Goal: Task Accomplishment & Management: Use online tool/utility

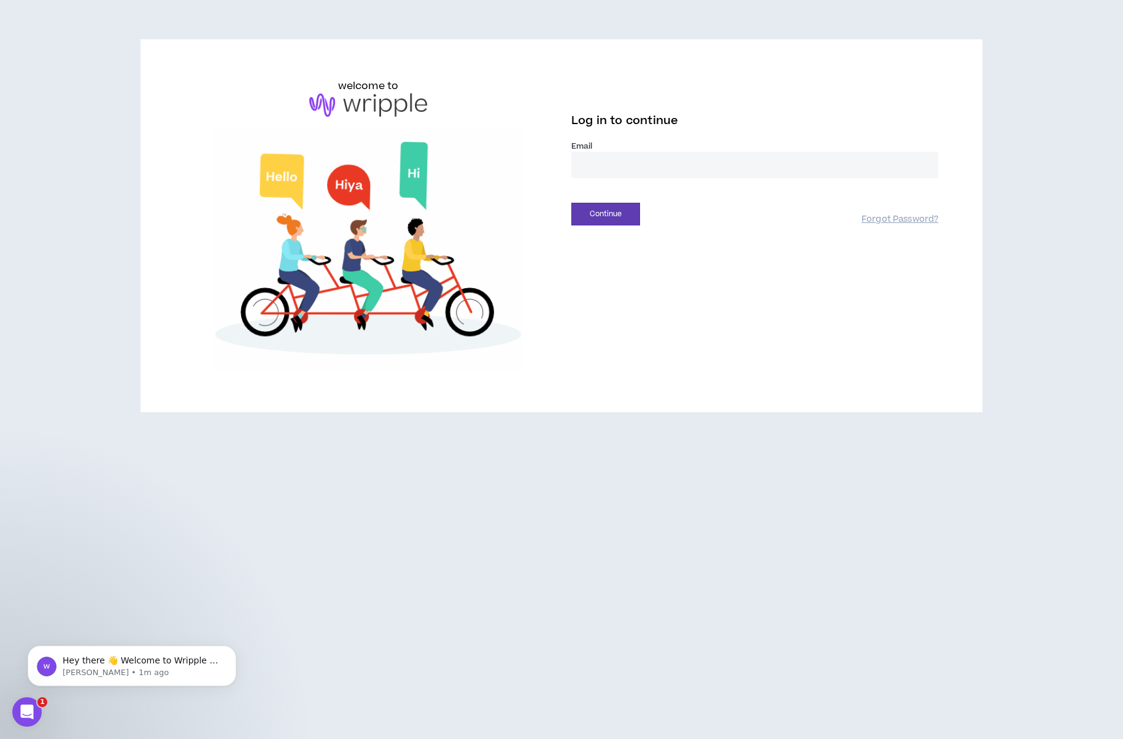
click at [661, 156] on input "email" at bounding box center [755, 165] width 367 height 26
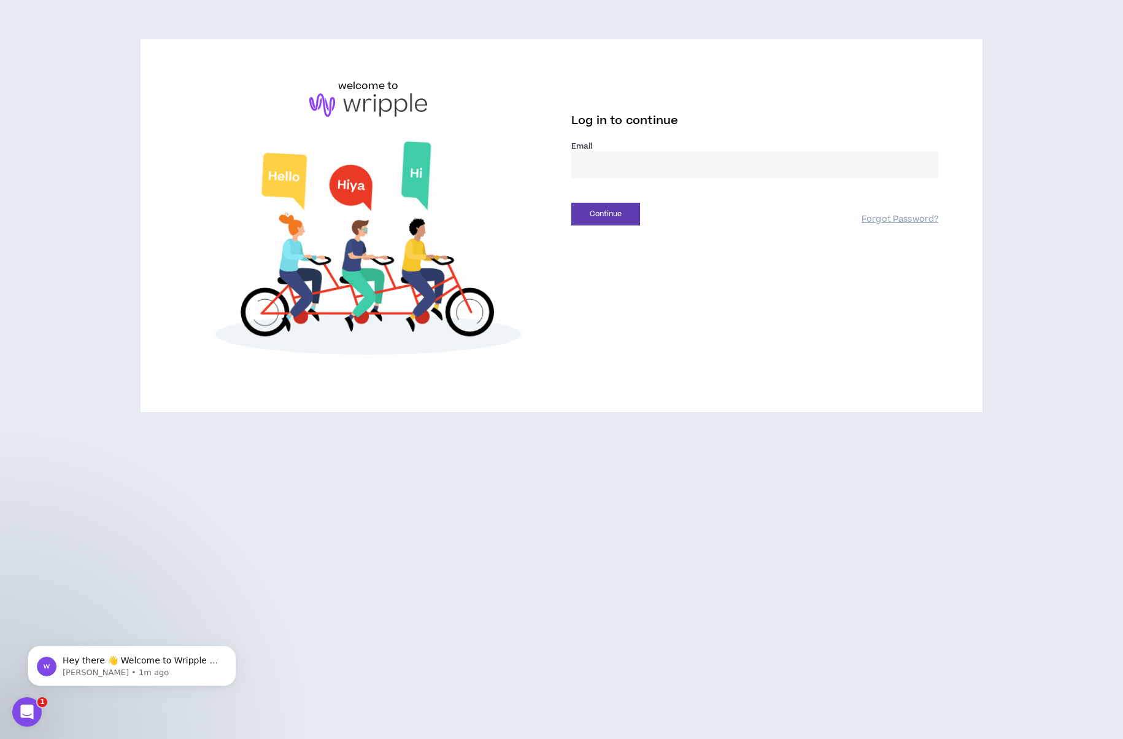
click at [685, 157] on input "email" at bounding box center [755, 165] width 367 height 26
type input "**********"
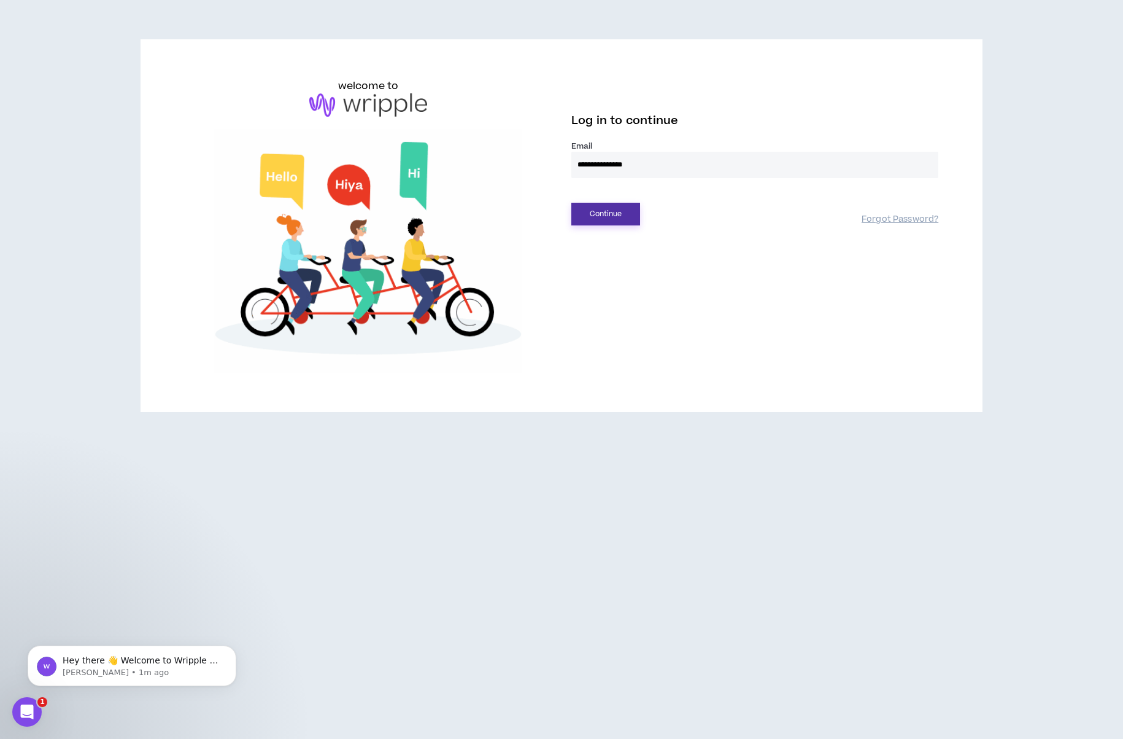
click at [613, 215] on button "Continue" at bounding box center [606, 214] width 69 height 23
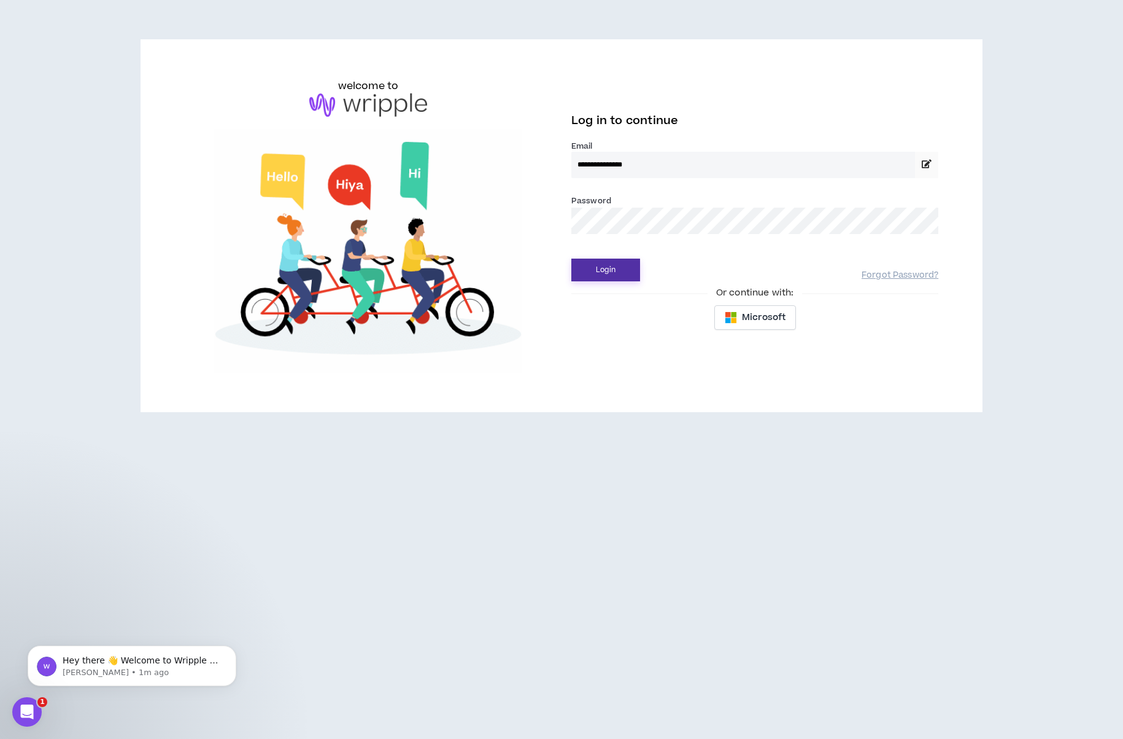
click at [616, 276] on button "Login" at bounding box center [606, 269] width 69 height 23
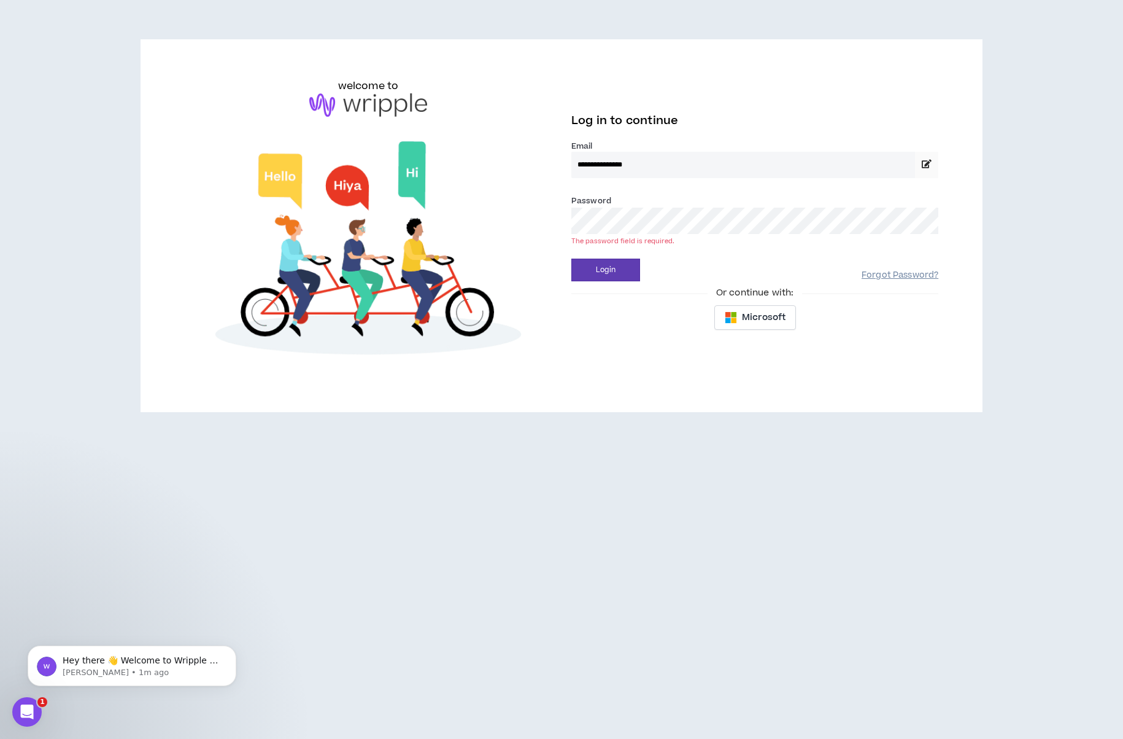
click at [873, 273] on link "Forgot Password?" at bounding box center [900, 276] width 77 height 12
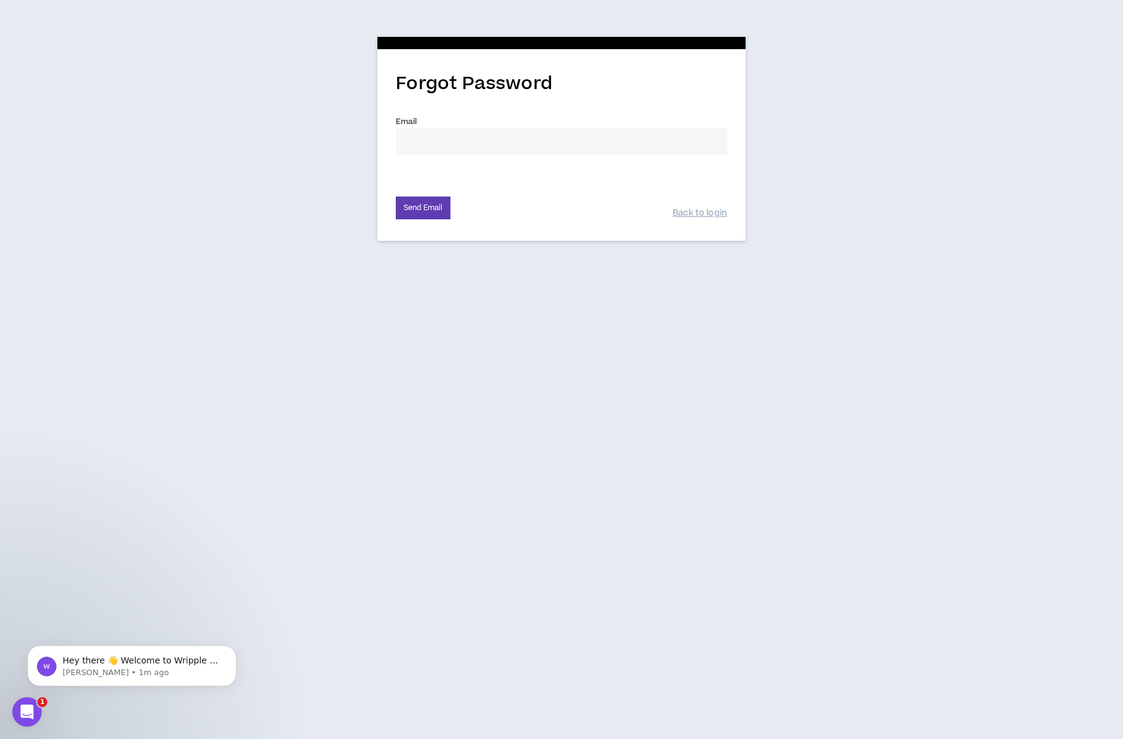
click at [518, 130] on input "Email *" at bounding box center [562, 141] width 332 height 26
type input "jeawong@svb.com"
click at [432, 216] on button "Send Email" at bounding box center [423, 207] width 55 height 23
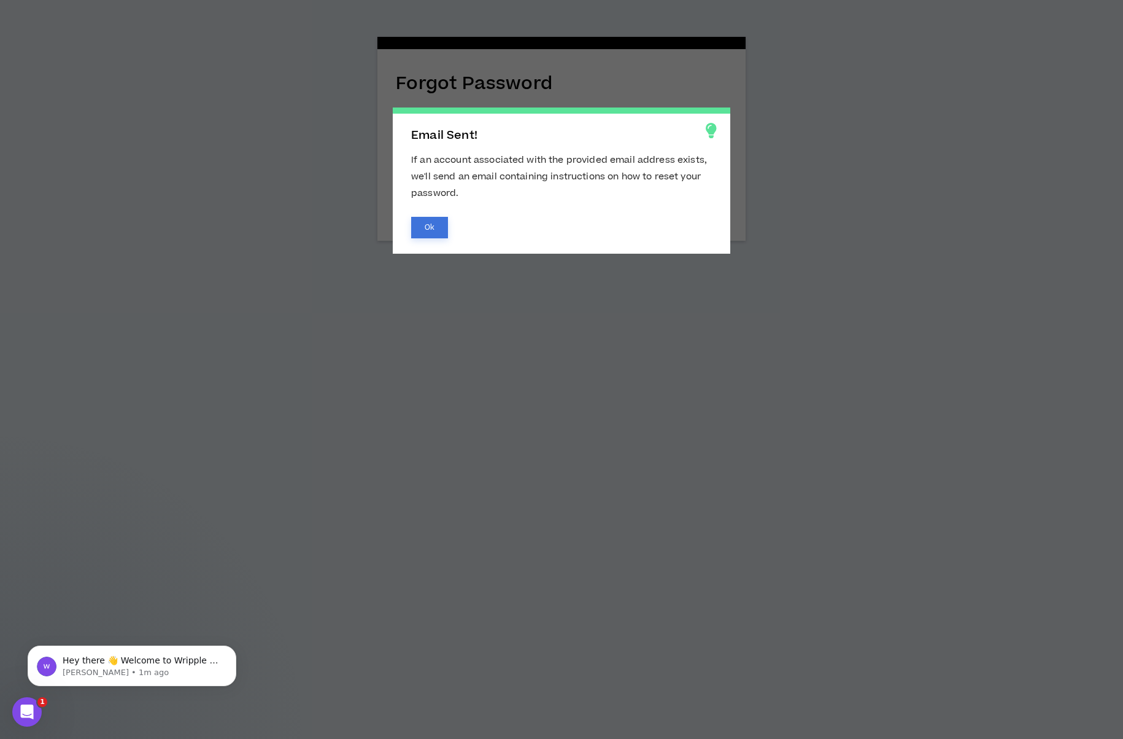
click at [423, 224] on button "Ok" at bounding box center [429, 227] width 37 height 21
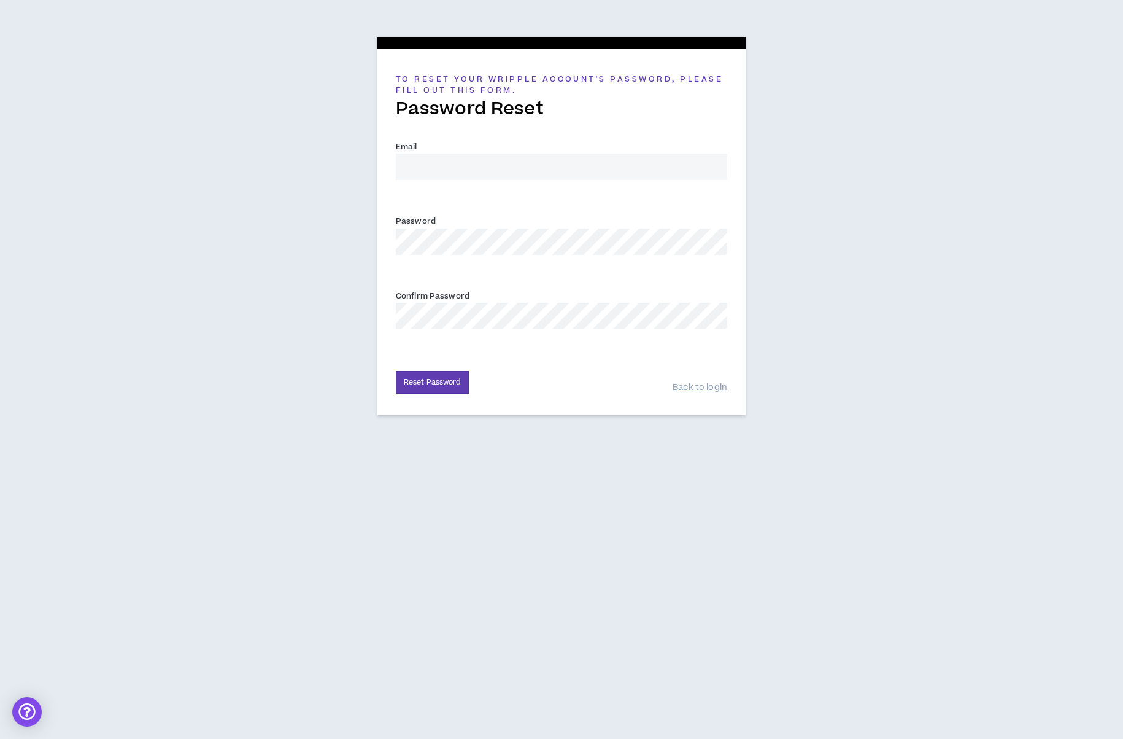
click at [605, 171] on input "Email *" at bounding box center [562, 166] width 332 height 26
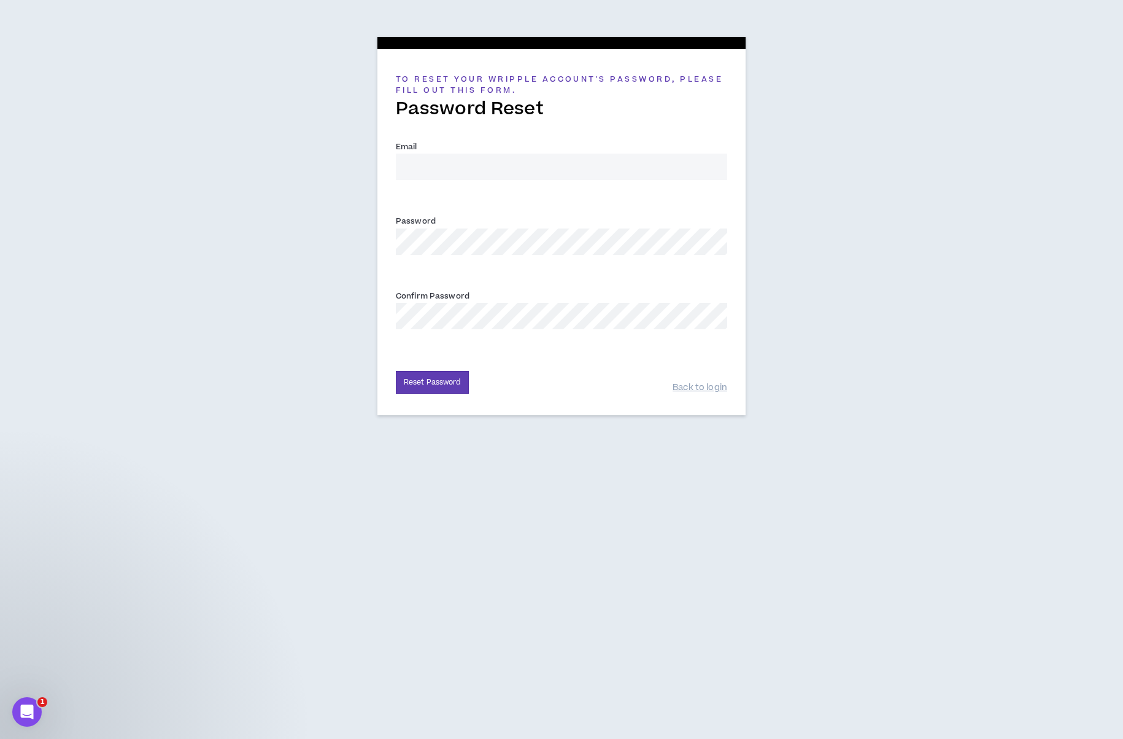
click at [606, 168] on input "Email *" at bounding box center [562, 166] width 332 height 26
type input "jeawong@svb.com"
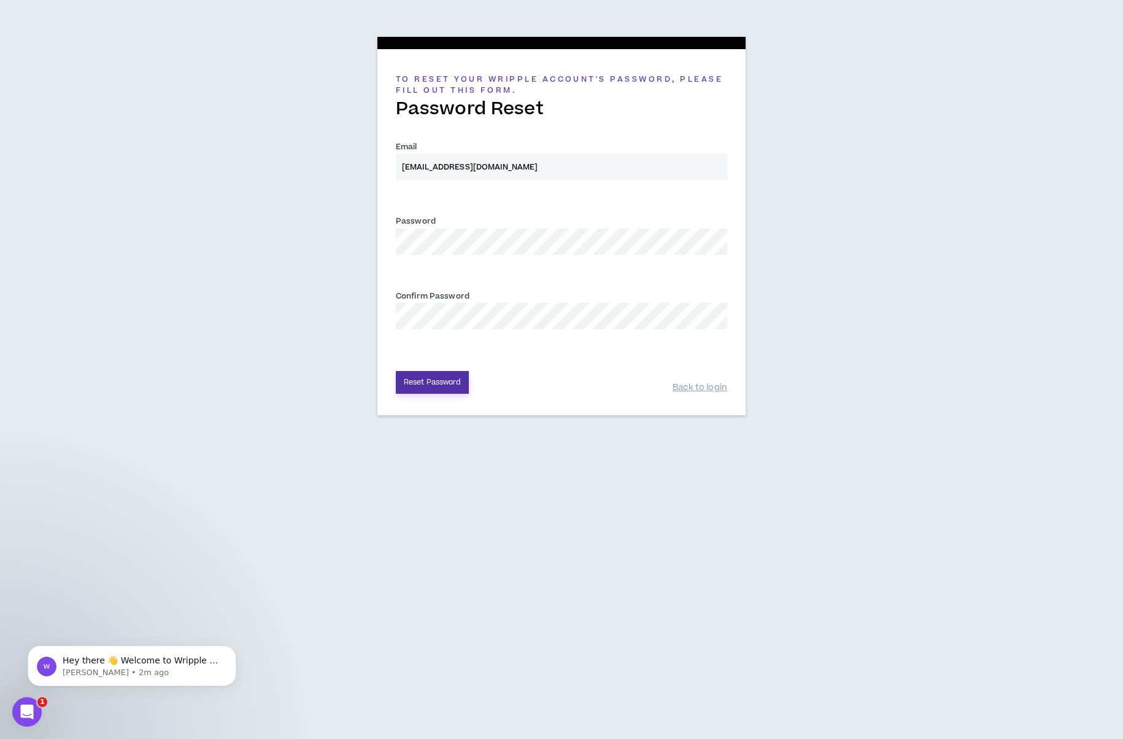
click at [452, 384] on button "Reset Password" at bounding box center [432, 382] width 73 height 23
click at [289, 244] on div "To reset your Wripple Account's password, please fill out this form. Password R…" at bounding box center [561, 223] width 1123 height 446
click at [268, 302] on div "To reset your Wripple Account's password, please fill out this form. Password R…" at bounding box center [561, 223] width 1123 height 446
click at [440, 376] on button "Reset Password" at bounding box center [432, 382] width 73 height 23
click at [332, 260] on div "To reset your Wripple Account's password, please fill out this form. Password R…" at bounding box center [561, 223] width 1123 height 446
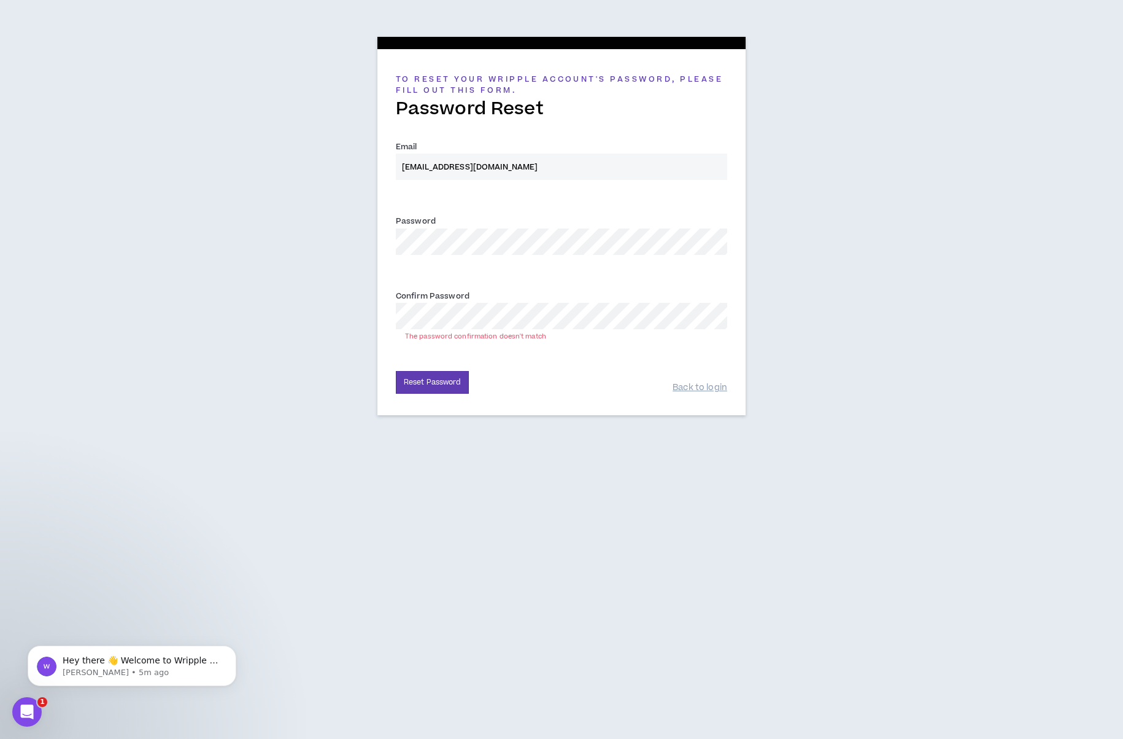
click at [312, 312] on div "To reset your Wripple Account's password, please fill out this form. Password R…" at bounding box center [561, 223] width 1123 height 446
click at [438, 384] on button "Reset Password" at bounding box center [432, 382] width 73 height 23
click at [531, 165] on input "jeawong@svb.com" at bounding box center [562, 166] width 332 height 26
click at [443, 384] on button "Reset Password" at bounding box center [432, 382] width 73 height 23
click at [443, 381] on button "Reset Password" at bounding box center [432, 382] width 73 height 23
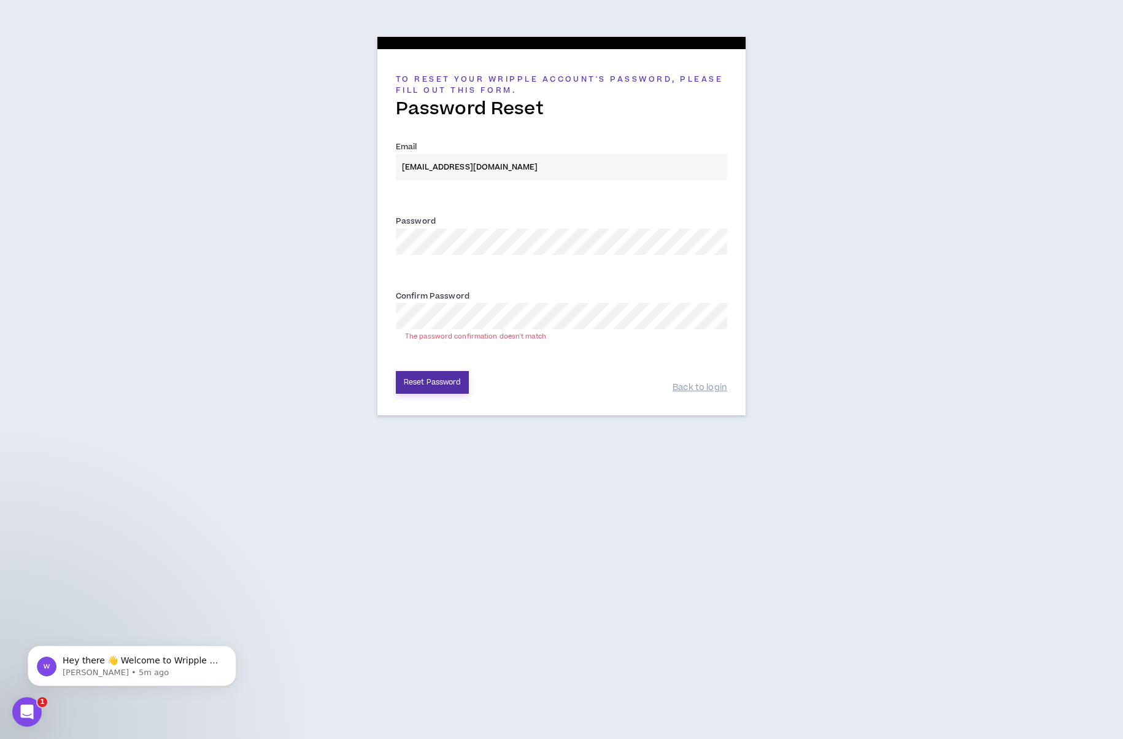
click at [443, 381] on button "Reset Password" at bounding box center [432, 382] width 73 height 23
click at [345, 235] on div "To reset your Wripple Account's password, please fill out this form. Password R…" at bounding box center [561, 223] width 1123 height 446
click at [277, 316] on div "To reset your Wripple Account's password, please fill out this form. Password R…" at bounding box center [561, 223] width 1123 height 446
click at [459, 378] on button "Reset Password" at bounding box center [432, 382] width 73 height 23
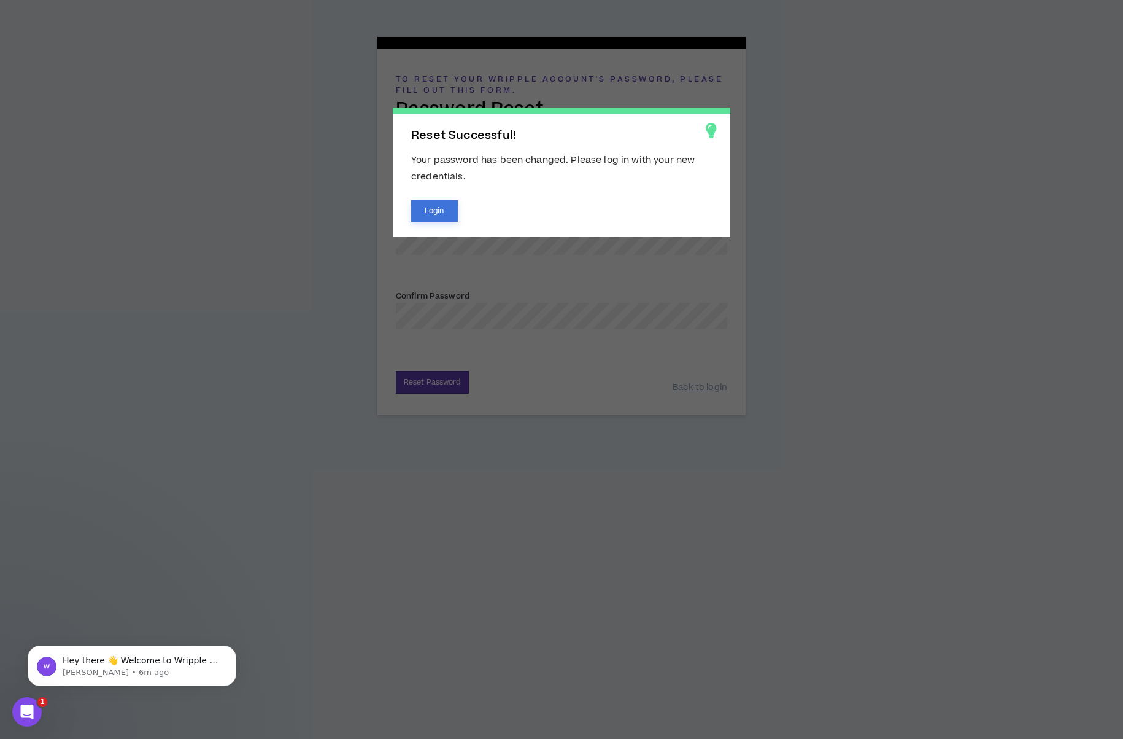
click at [430, 215] on button "Login" at bounding box center [434, 210] width 47 height 21
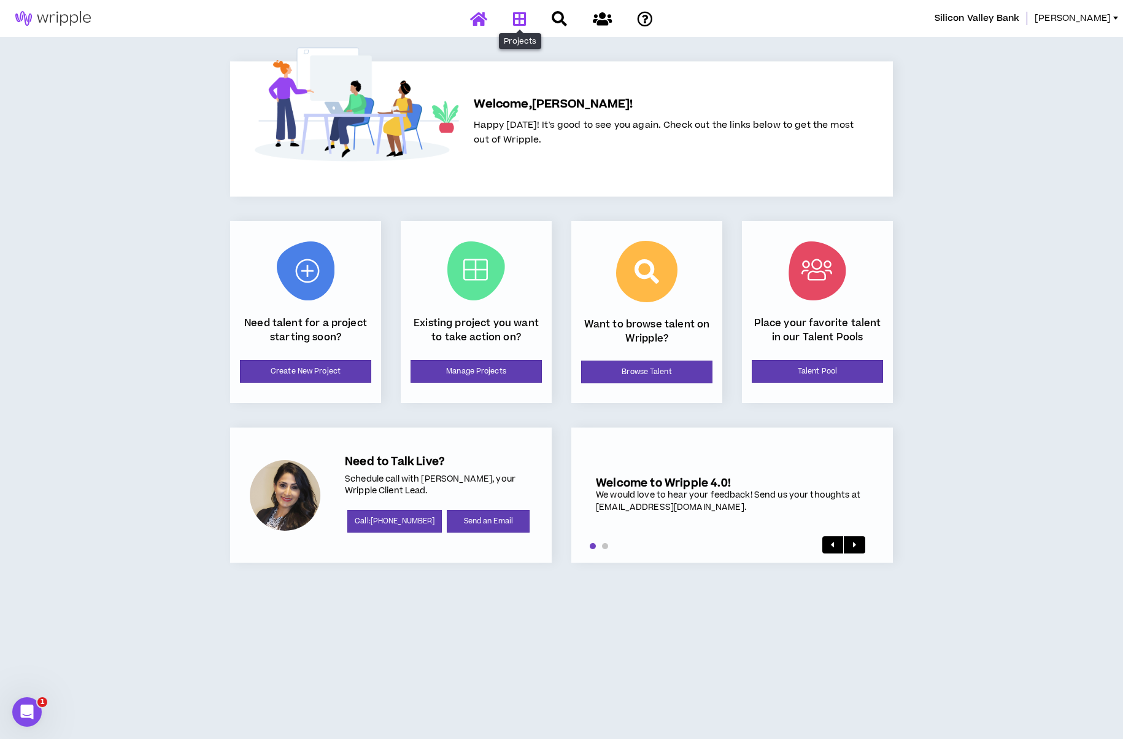
click at [516, 15] on icon at bounding box center [520, 18] width 14 height 15
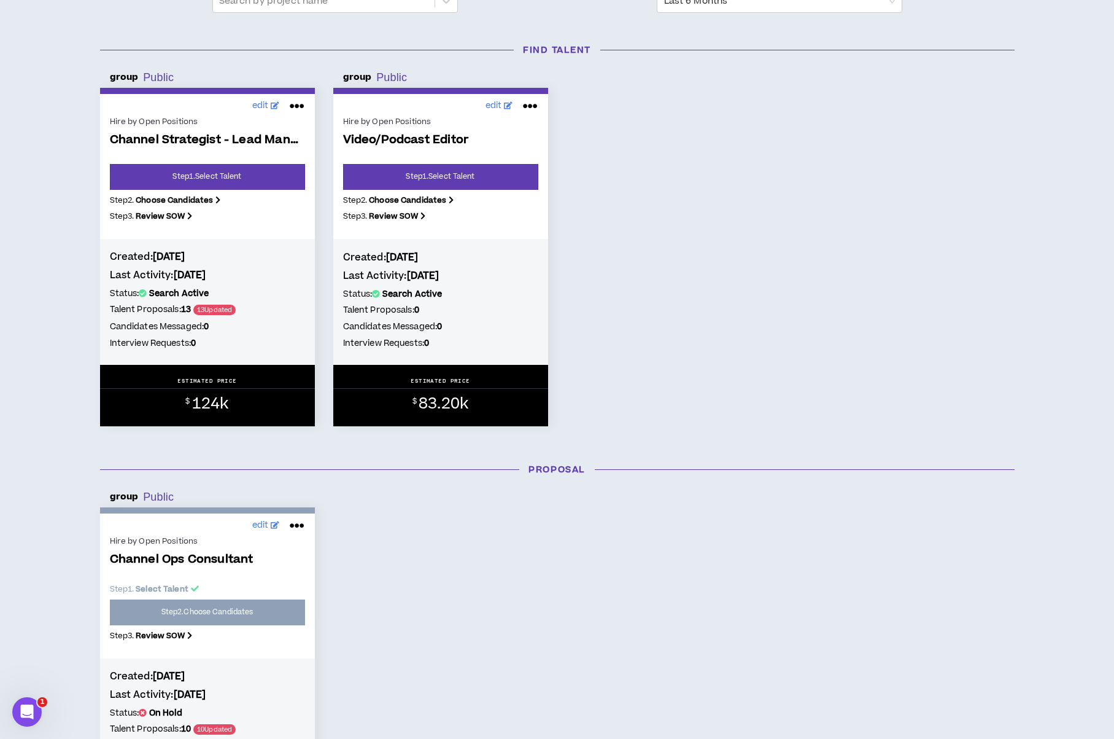
scroll to position [184, 0]
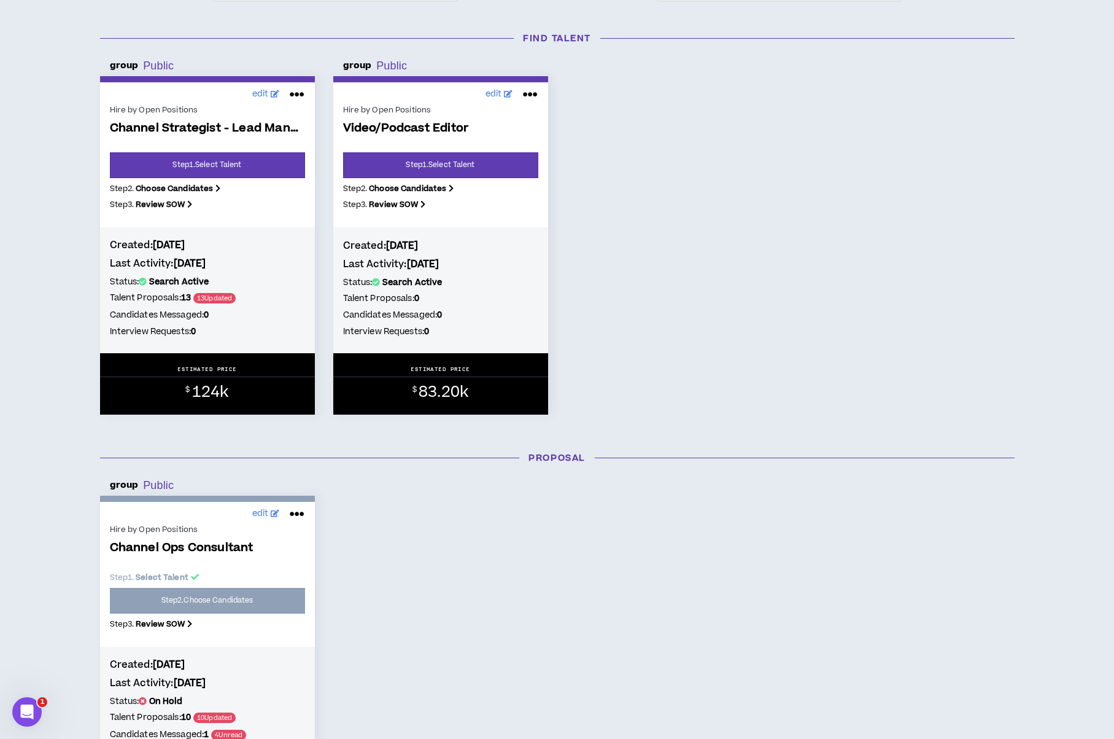
click at [223, 298] on span "13 Updated" at bounding box center [214, 298] width 42 height 10
click at [189, 188] on b "Choose Candidates" at bounding box center [174, 188] width 77 height 11
click at [233, 128] on span "Channel Strategist - Lead Management and Audience" at bounding box center [207, 129] width 195 height 14
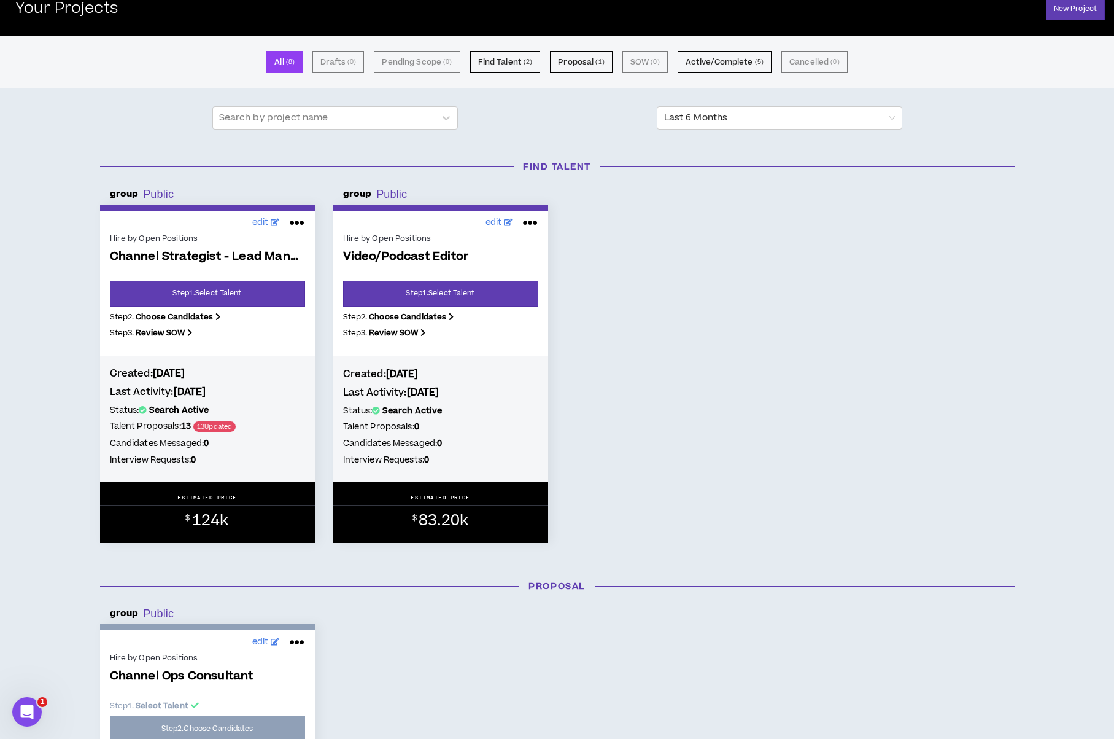
scroll to position [0, 0]
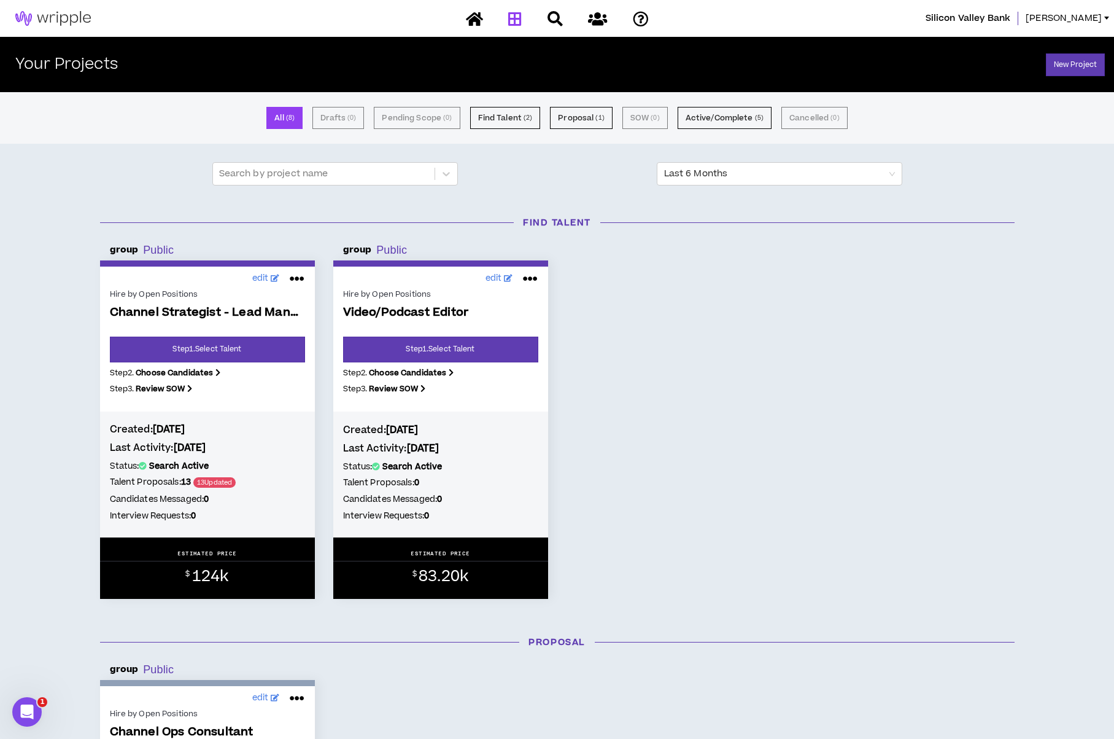
click at [165, 411] on div "Created: [DATE] Last Activity: [DATE] Status: Search Active Talent Proposals: 1…" at bounding box center [207, 474] width 215 height 126
click at [173, 386] on b "Review SOW" at bounding box center [160, 388] width 49 height 11
click at [213, 507] on div "Status: Search Active Talent Proposals: 13 13 Updated Candidates Messaged: 0 In…" at bounding box center [207, 492] width 195 height 66
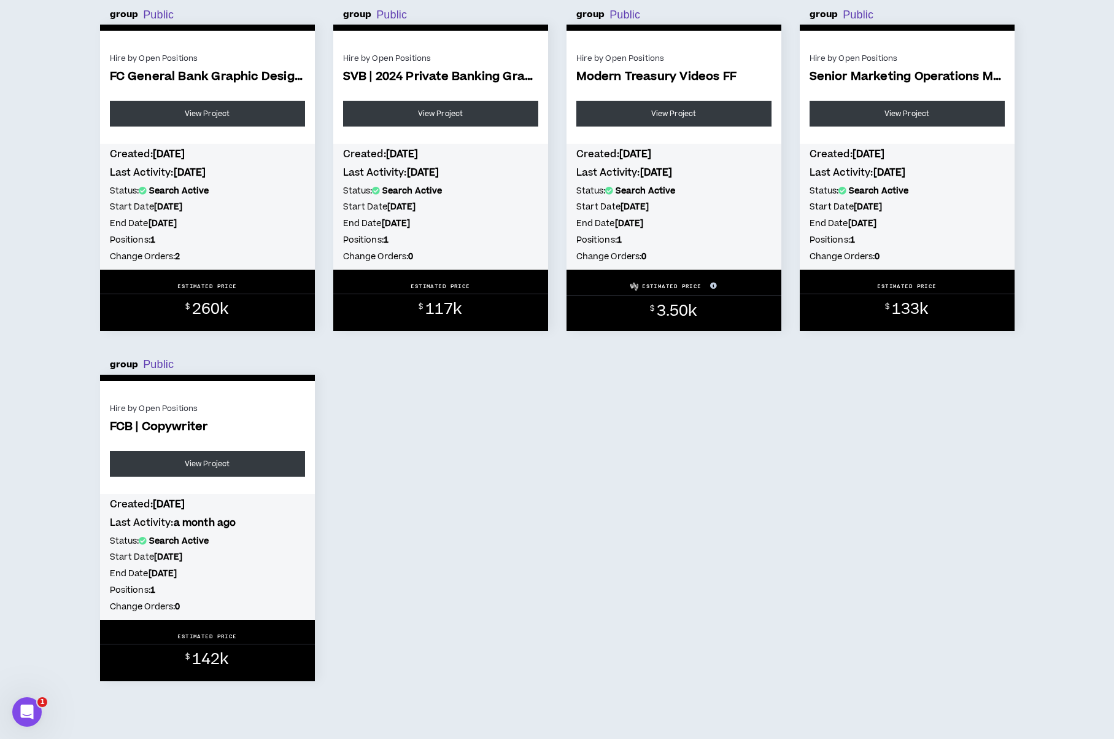
scroll to position [1052, 0]
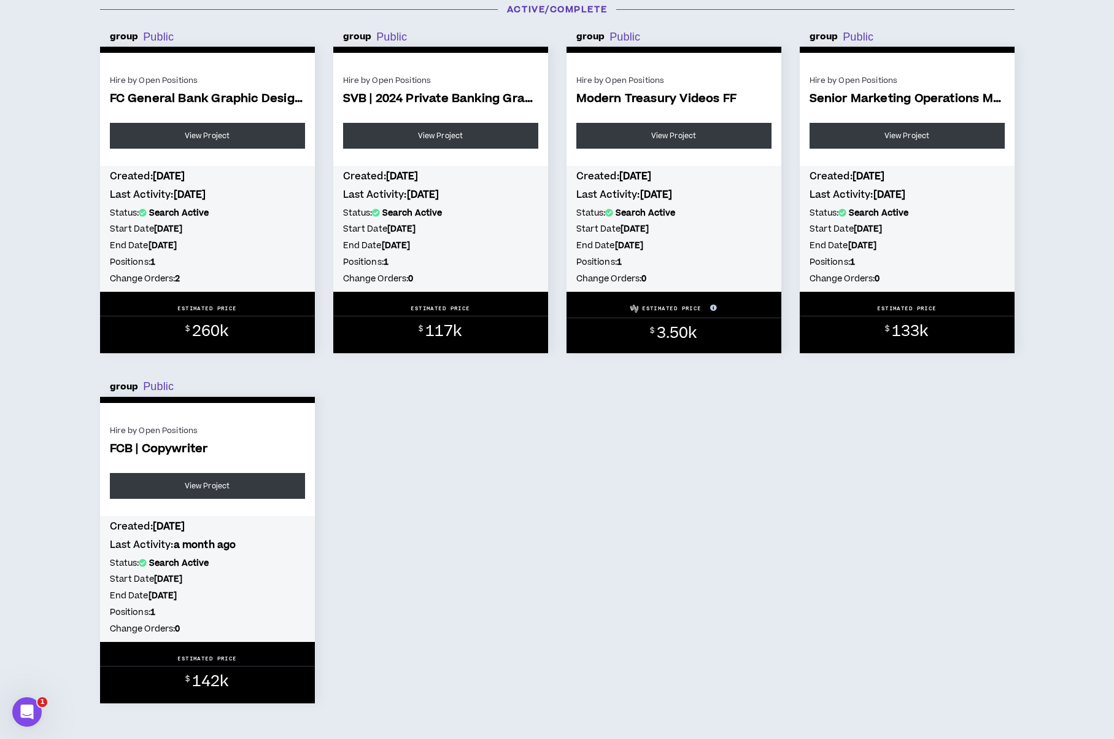
click at [910, 97] on span "Senior Marketing Operations Manager" at bounding box center [907, 99] width 195 height 14
click at [900, 133] on link "View Project" at bounding box center [907, 136] width 195 height 26
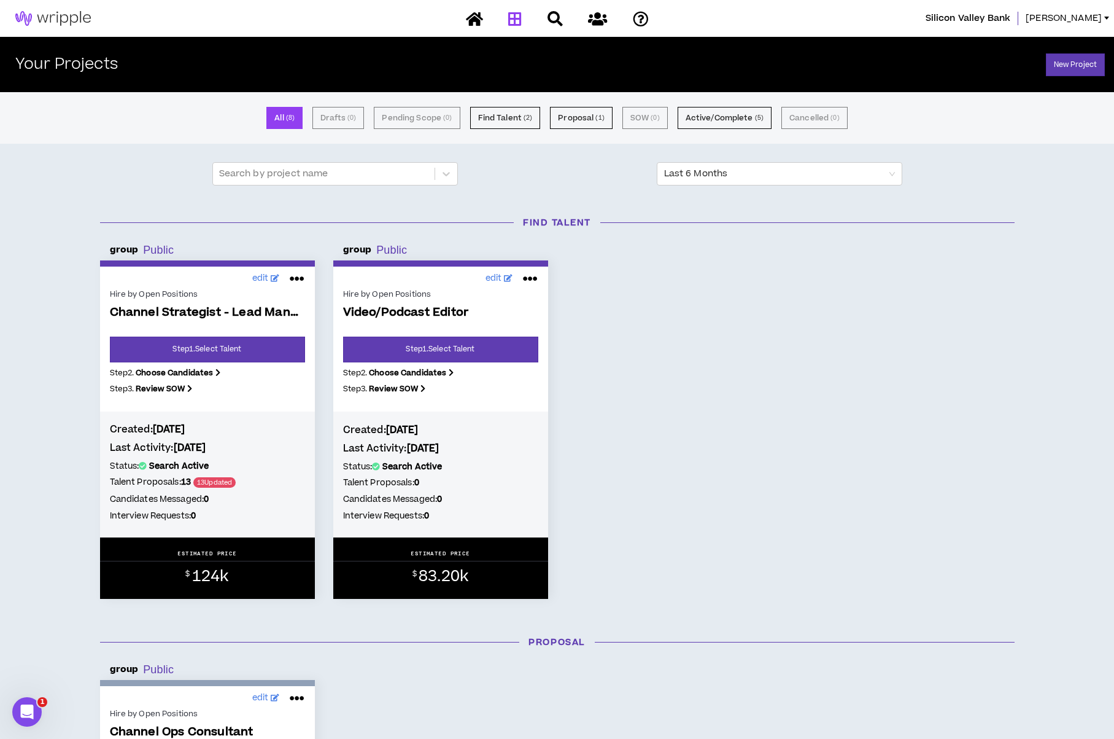
click at [222, 303] on div "Hire by Open Positions Channel Strategist - Lead Management and Audience Step 1…" at bounding box center [207, 345] width 195 height 118
click at [161, 316] on span "Channel Strategist - Lead Management and Audience" at bounding box center [207, 313] width 195 height 14
click at [161, 296] on div "Hire by Open Positions" at bounding box center [207, 294] width 195 height 11
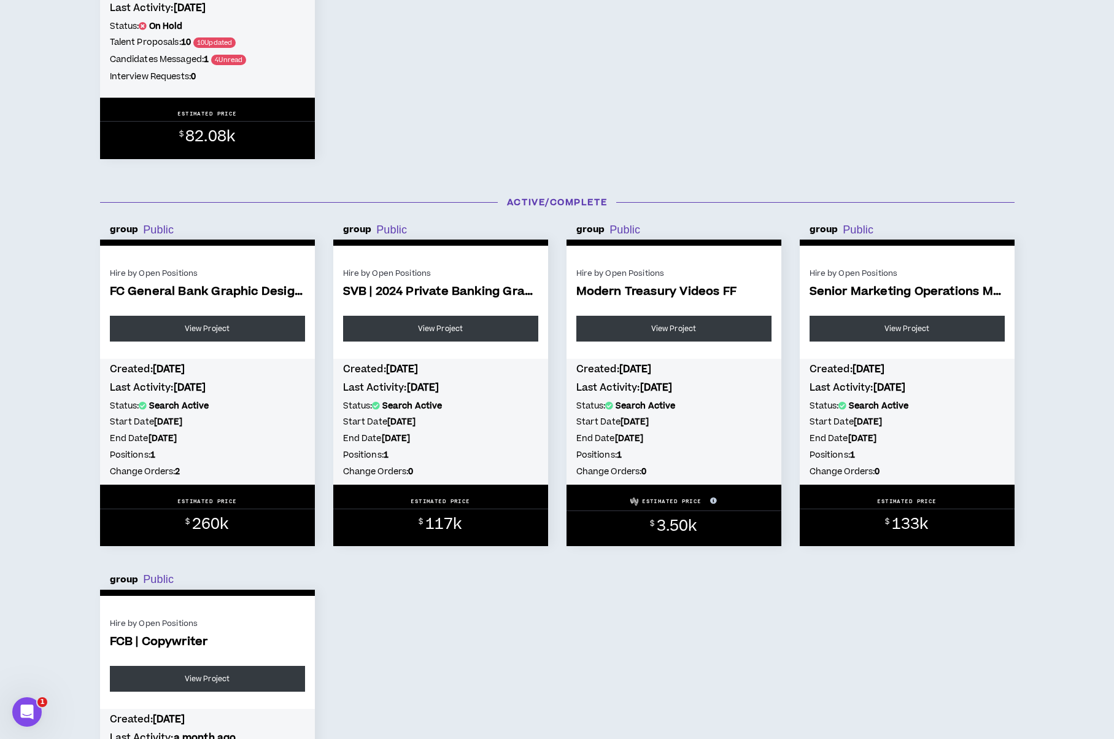
scroll to position [859, 0]
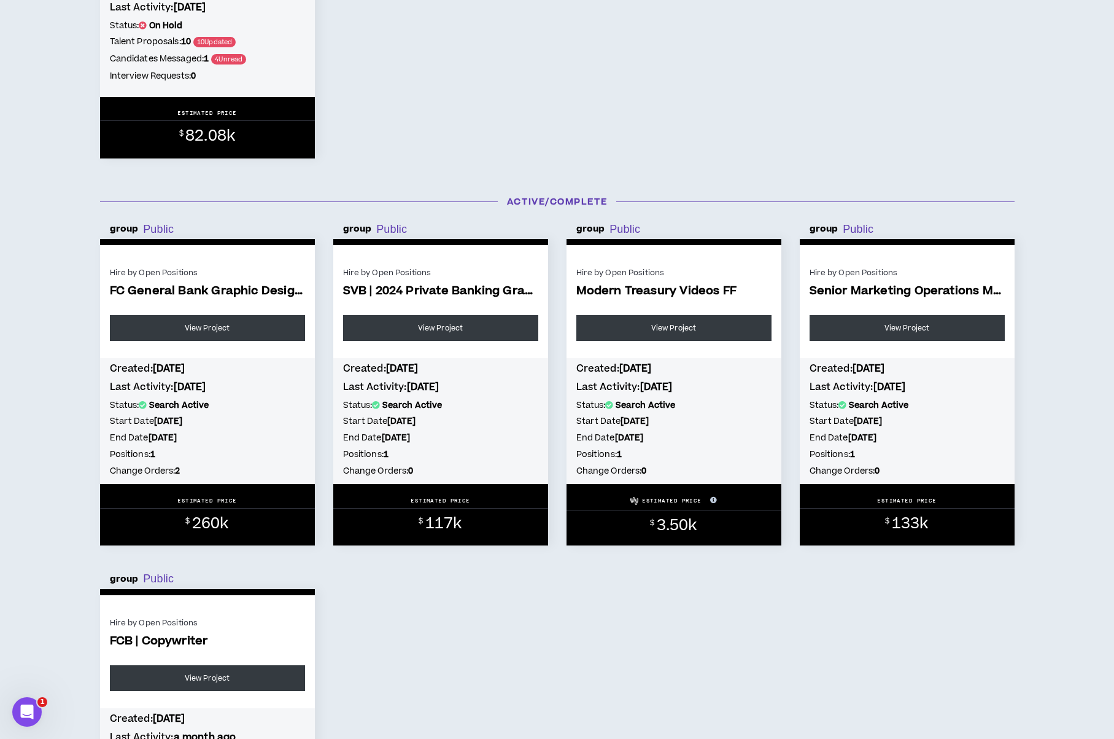
click at [845, 290] on span "Senior Marketing Operations Manager" at bounding box center [907, 291] width 195 height 14
click at [853, 274] on div "Hire by Open Positions" at bounding box center [907, 272] width 195 height 11
click at [920, 527] on span "133k" at bounding box center [910, 523] width 37 height 21
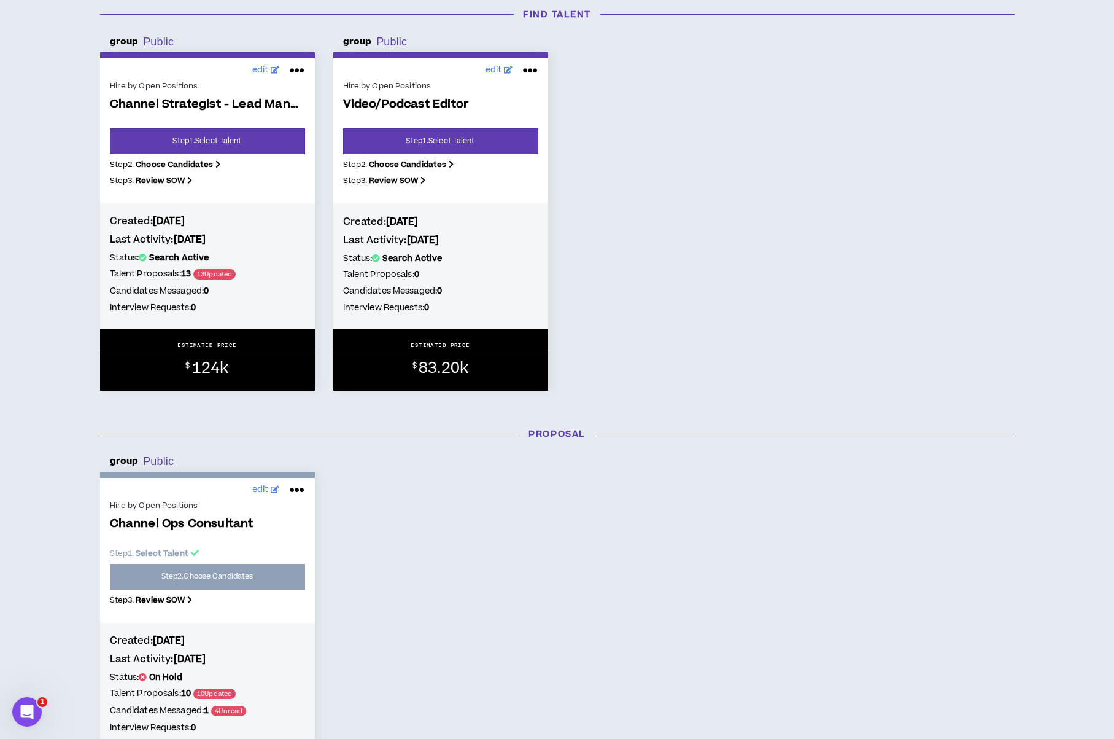
scroll to position [123, 0]
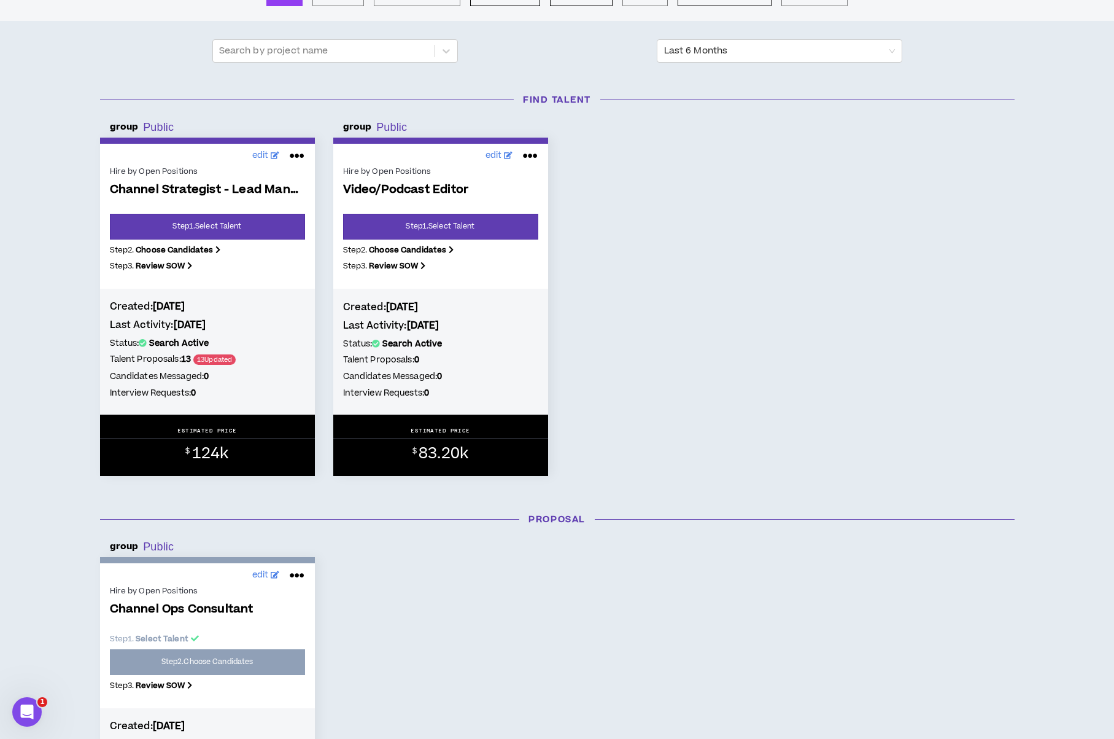
click at [254, 459] on div "$ 124k" at bounding box center [207, 453] width 215 height 20
click at [237, 448] on div "$ 124k" at bounding box center [207, 453] width 215 height 20
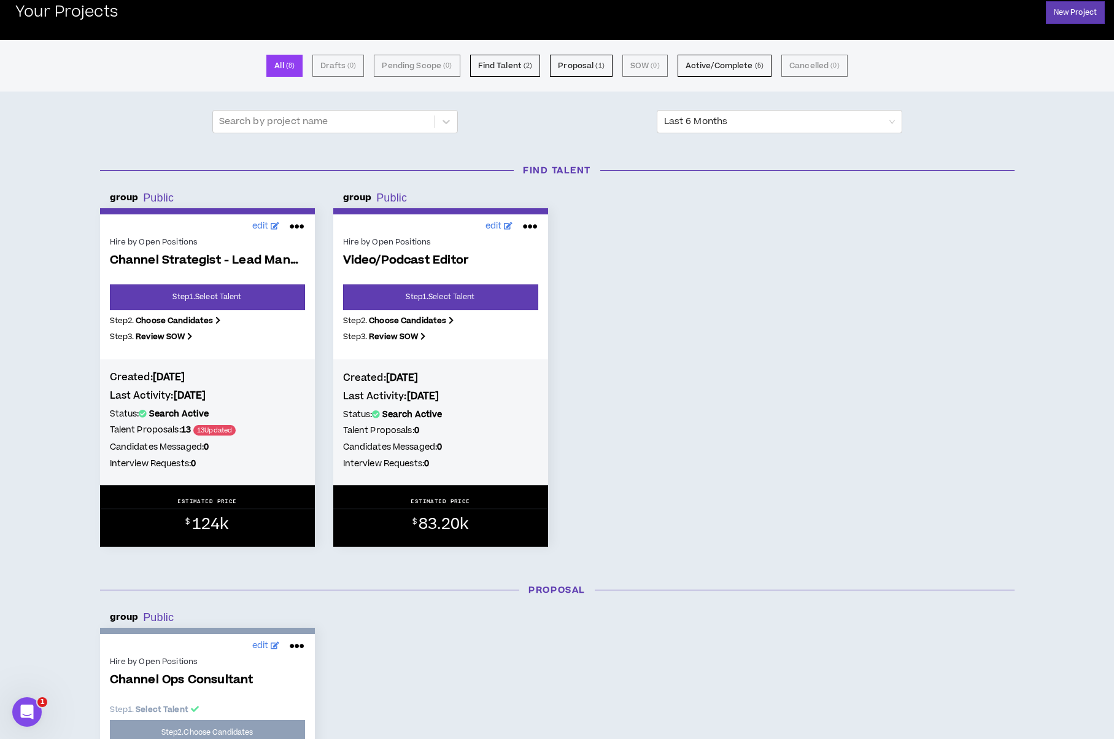
scroll to position [0, 0]
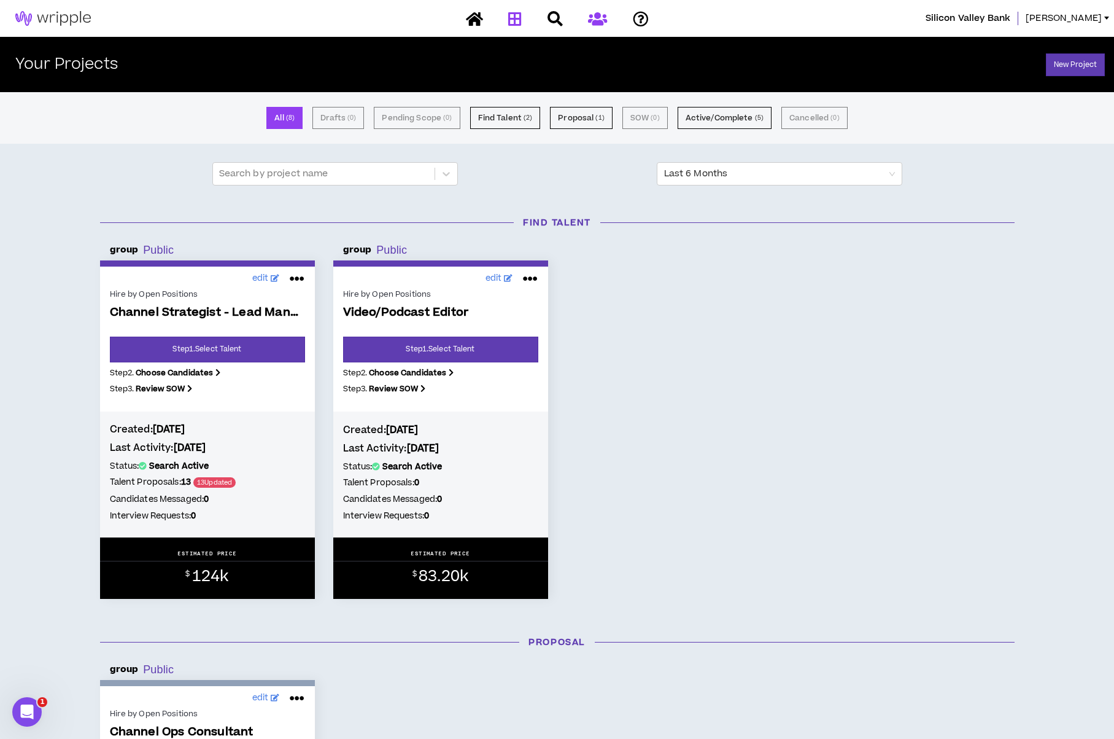
click at [591, 13] on icon at bounding box center [597, 18] width 19 height 15
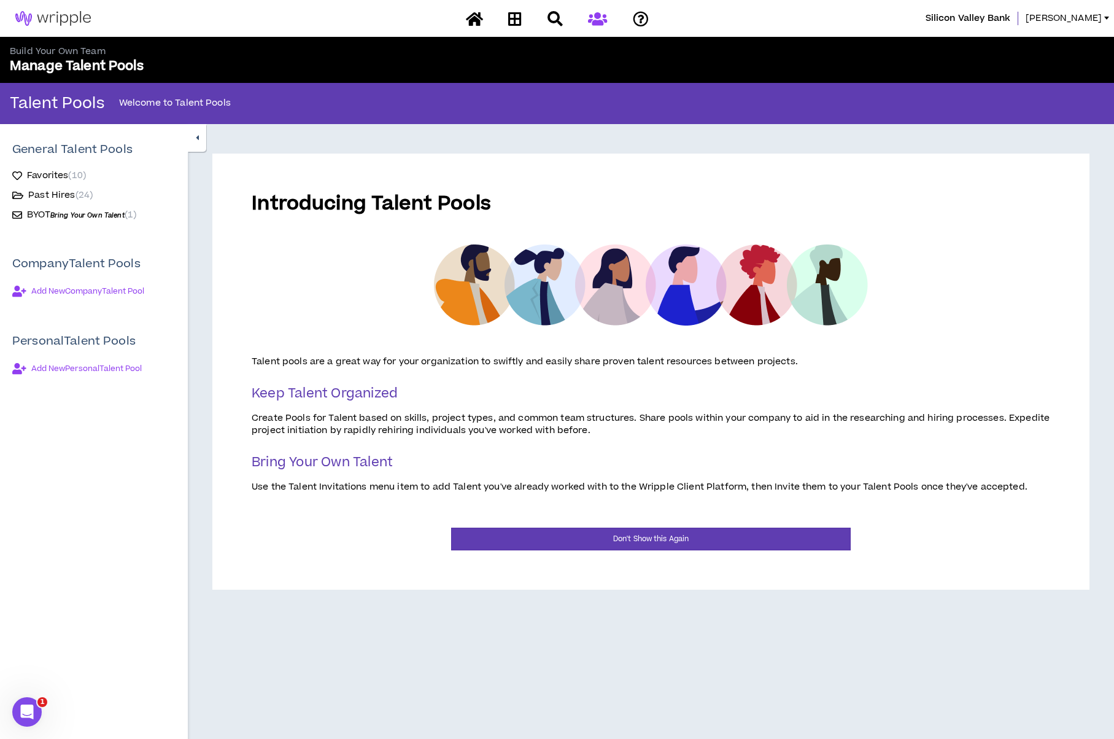
click at [50, 186] on ul "Favorites ( 10 ) Past Hires ( 24 ) BYOT Bring Your Own Talent ( 1 )" at bounding box center [93, 190] width 163 height 64
click at [51, 176] on span "Favorites ( 10 )" at bounding box center [56, 175] width 59 height 12
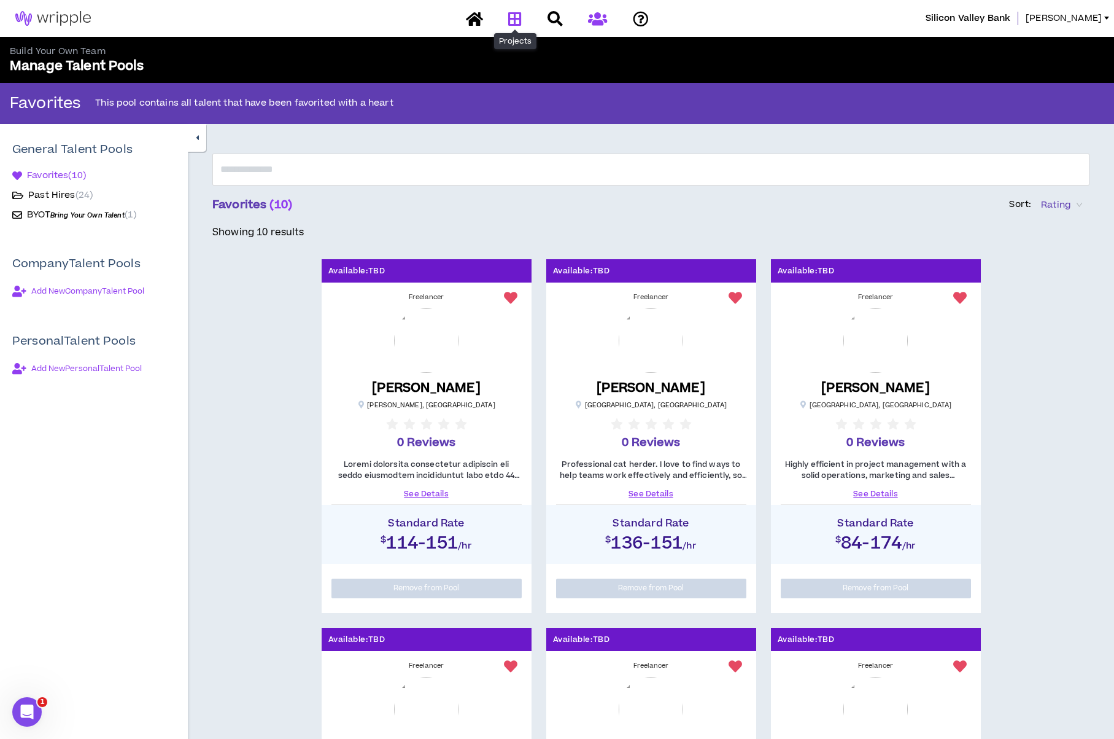
click at [518, 17] on icon at bounding box center [515, 18] width 14 height 15
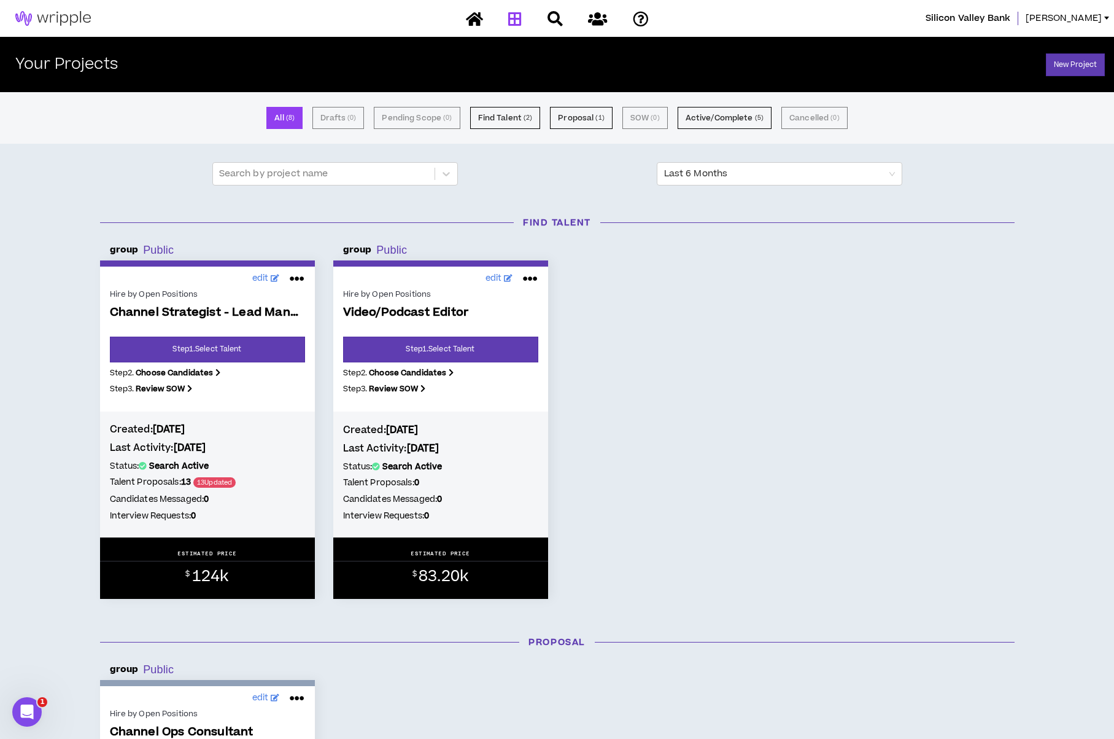
click at [261, 308] on span "Channel Strategist - Lead Management and Audience" at bounding box center [207, 313] width 195 height 14
click at [295, 280] on icon at bounding box center [297, 279] width 15 height 20
click at [214, 216] on h3 "Find Talent" at bounding box center [557, 222] width 933 height 13
click at [206, 342] on link "Step 1 . Select Talent" at bounding box center [207, 349] width 195 height 26
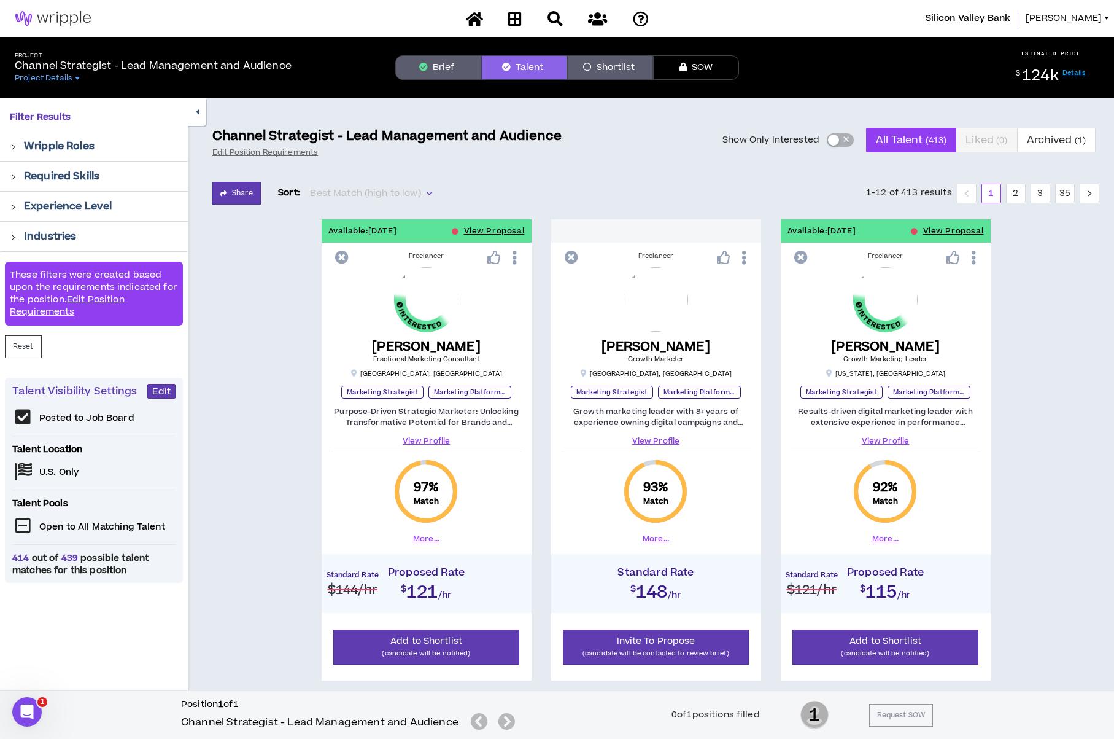
click at [394, 190] on span "Best Match (high to low)" at bounding box center [371, 193] width 122 height 18
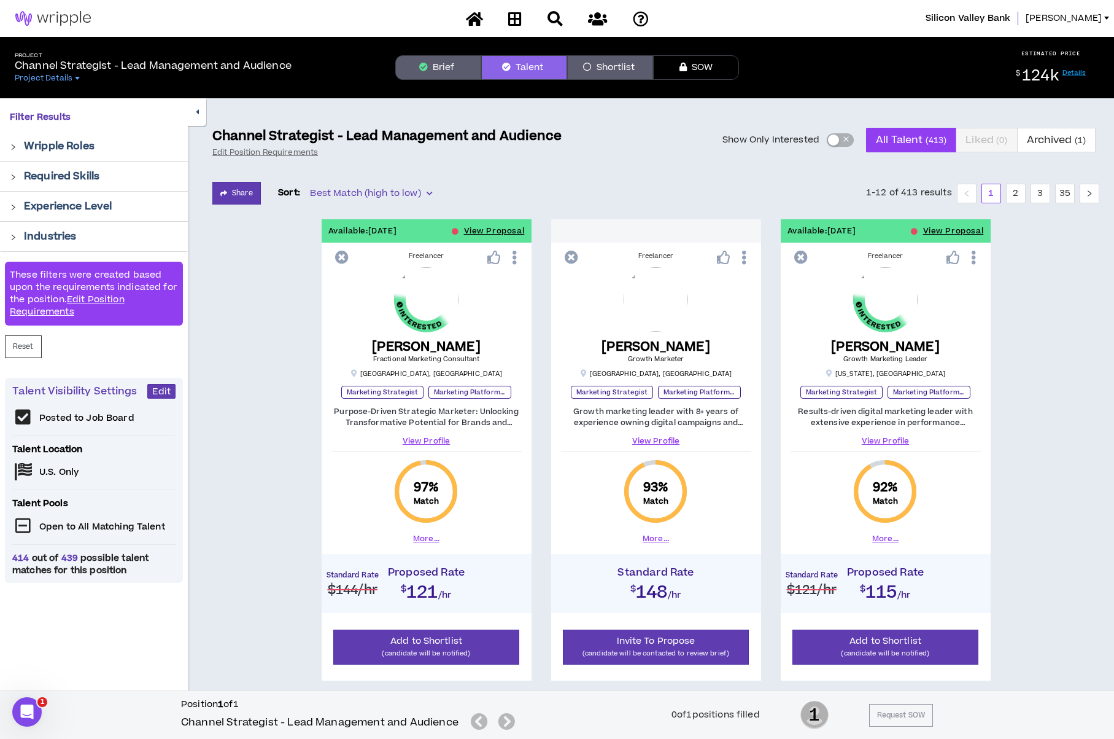
click at [840, 136] on button "Show Only Interested" at bounding box center [840, 140] width 27 height 14
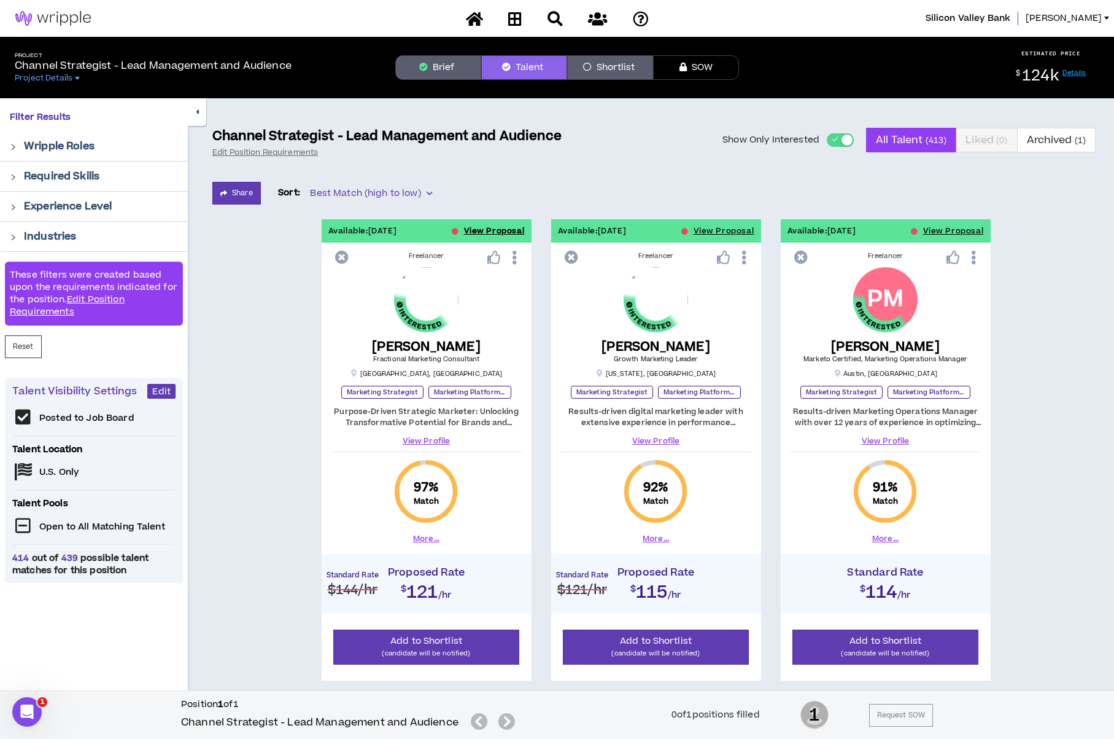
click at [520, 227] on button "View Proposal" at bounding box center [494, 230] width 61 height 23
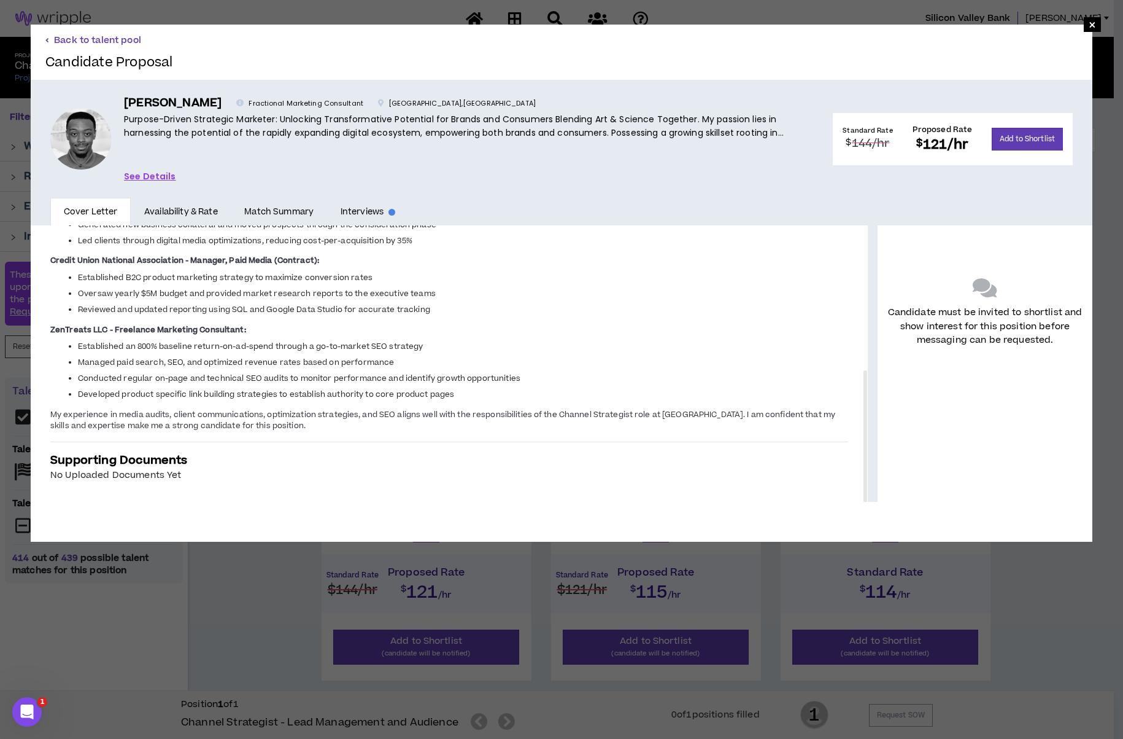
click at [106, 42] on button "Back to talent pool" at bounding box center [93, 40] width 96 height 12
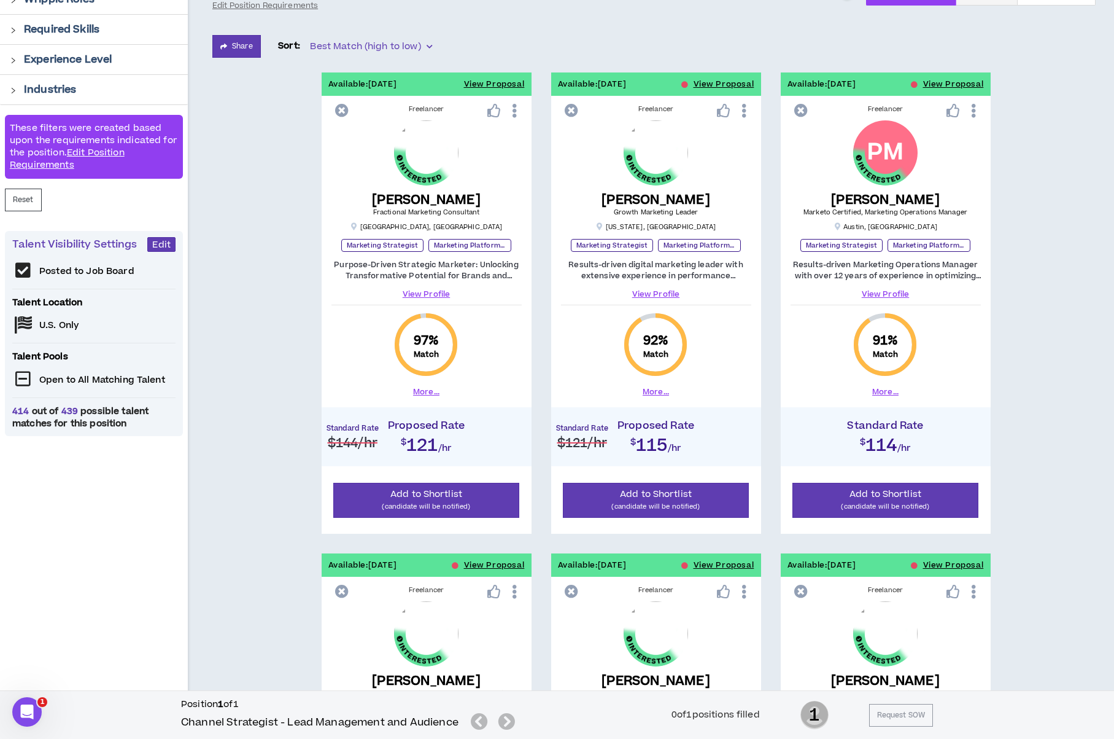
scroll to position [184, 0]
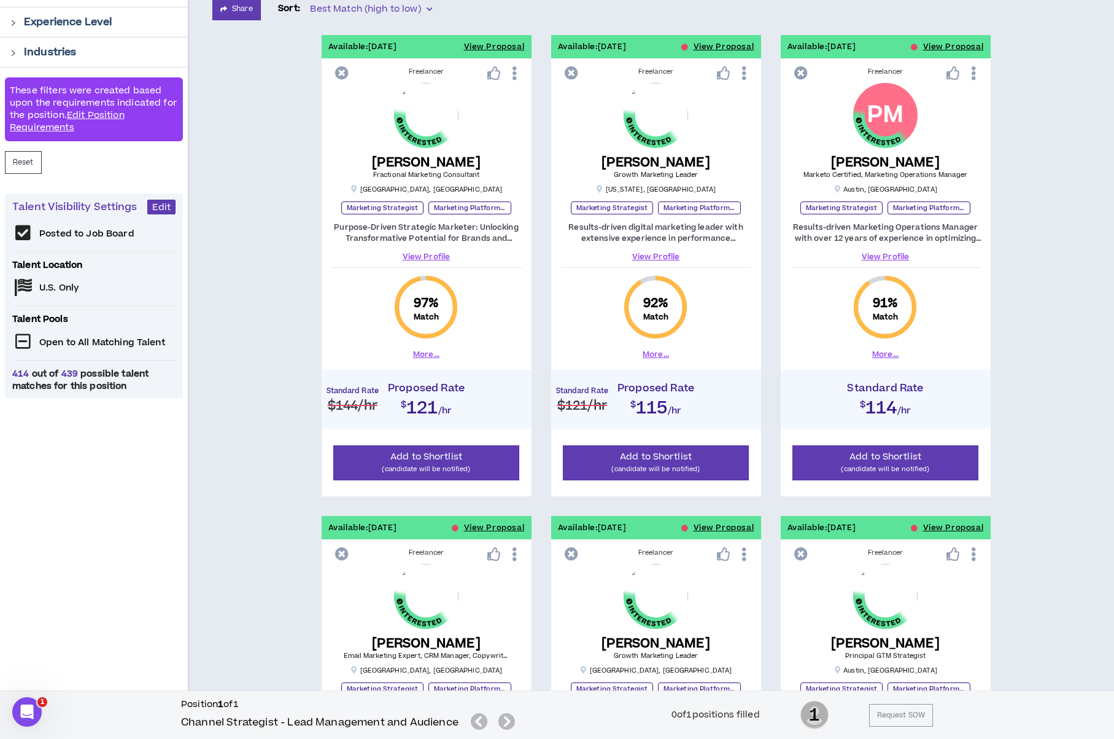
click at [510, 76] on icon at bounding box center [514, 73] width 13 height 21
click at [737, 45] on button "View Proposal" at bounding box center [724, 46] width 61 height 23
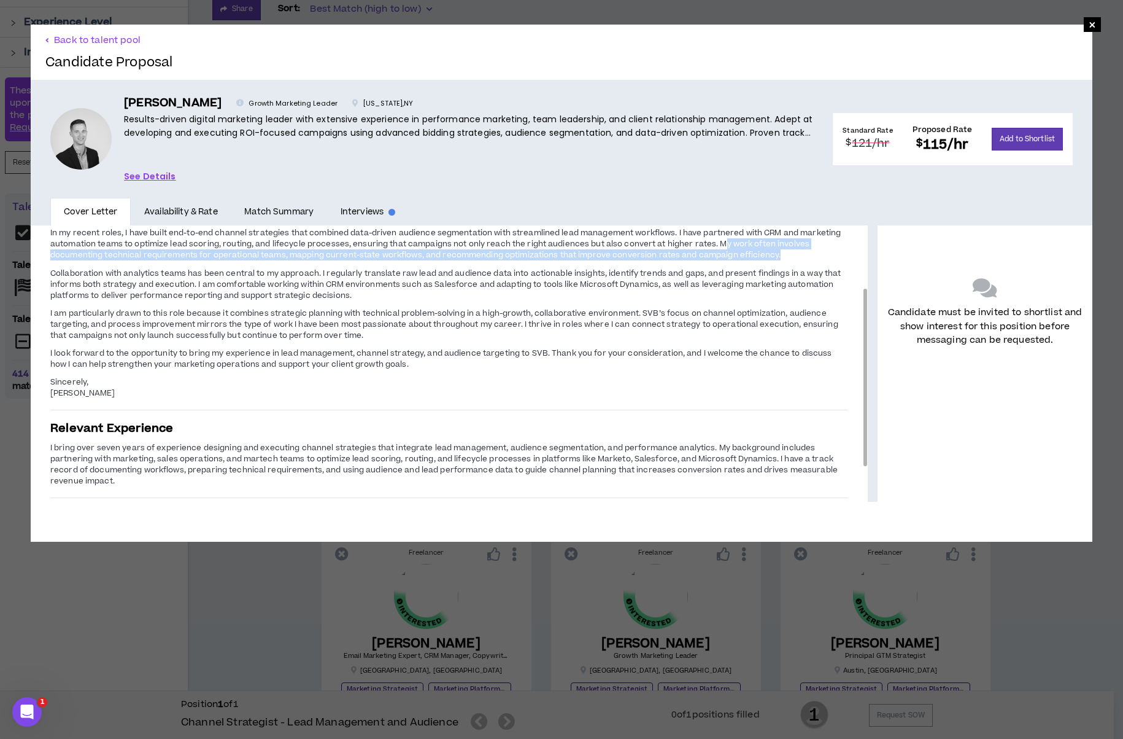
drag, startPoint x: 720, startPoint y: 242, endPoint x: 806, endPoint y: 261, distance: 88.5
click at [806, 261] on p "In my recent roles, I have built end-to-end channel strategies that combined da…" at bounding box center [449, 244] width 798 height 35
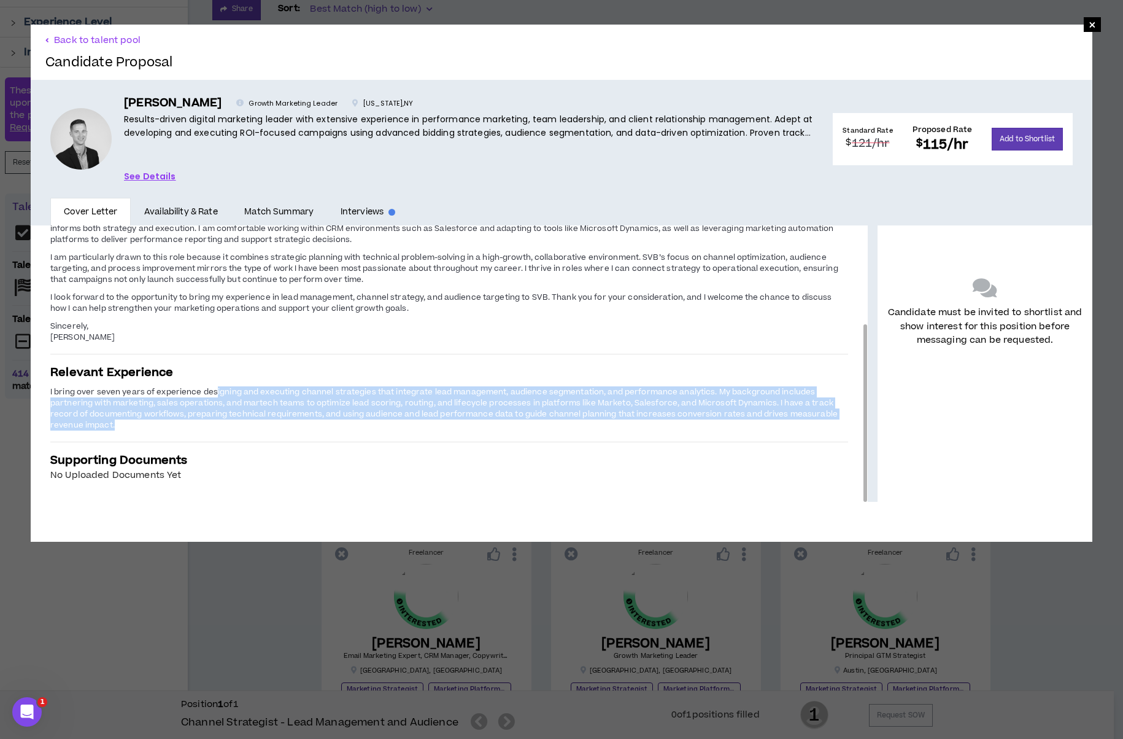
drag, startPoint x: 213, startPoint y: 391, endPoint x: 210, endPoint y: 421, distance: 29.6
click at [210, 421] on p "I bring over seven years of experience designing and executing channel strategi…" at bounding box center [449, 409] width 798 height 46
click at [229, 402] on span "I bring over seven years of experience designing and executing channel strategi…" at bounding box center [444, 408] width 788 height 44
drag, startPoint x: 227, startPoint y: 402, endPoint x: 225, endPoint y: 422, distance: 20.3
click at [225, 422] on p "I bring over seven years of experience designing and executing channel strategi…" at bounding box center [449, 409] width 798 height 46
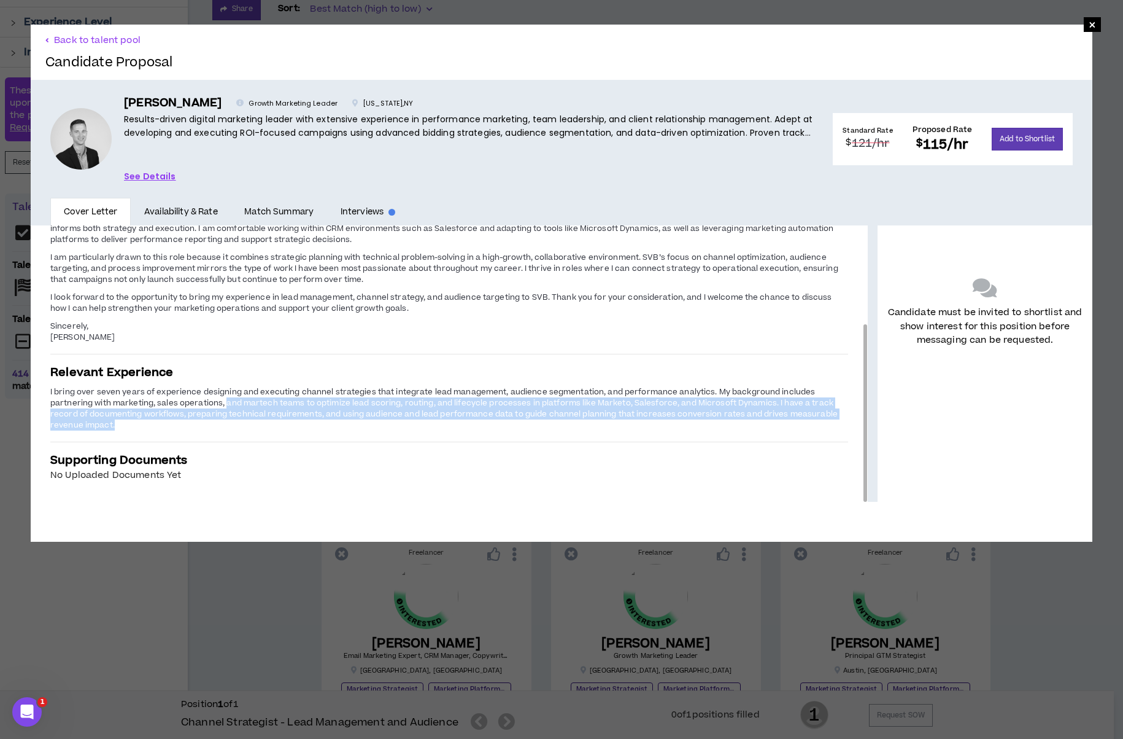
click at [225, 422] on p "I bring over seven years of experience designing and executing channel strategi…" at bounding box center [449, 409] width 798 height 46
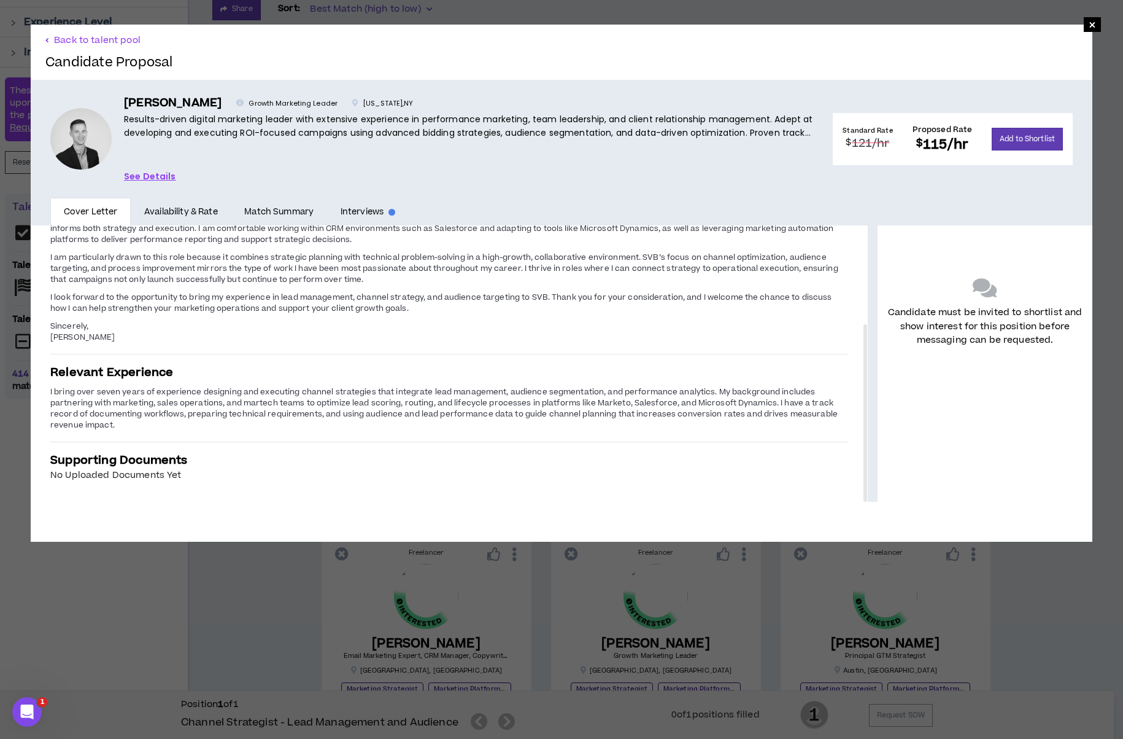
click at [196, 211] on link "Availability & Rate" at bounding box center [181, 212] width 100 height 28
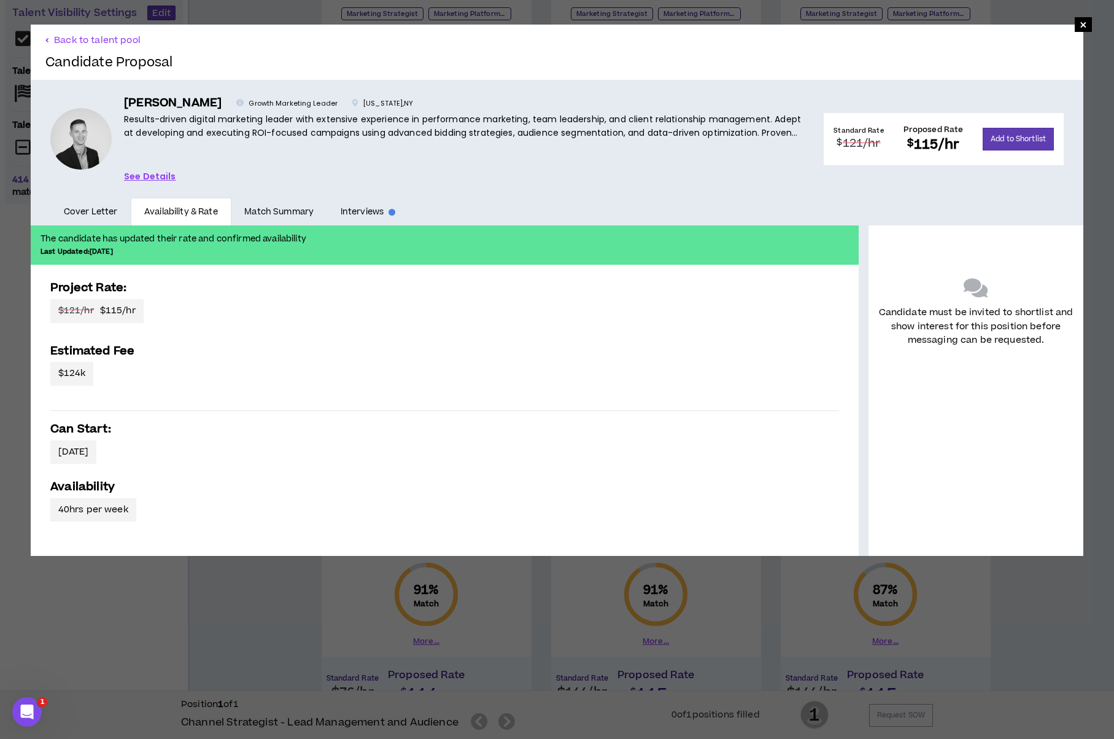
scroll to position [246, 0]
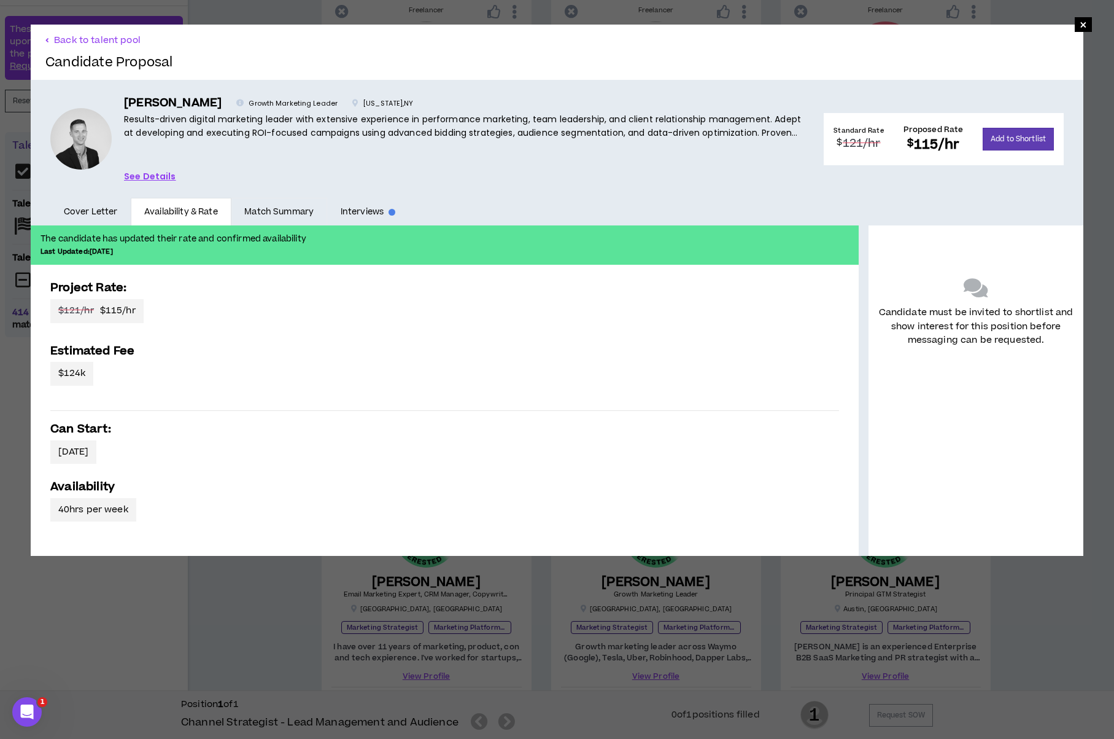
click at [292, 209] on link "Match Summary" at bounding box center [279, 212] width 96 height 28
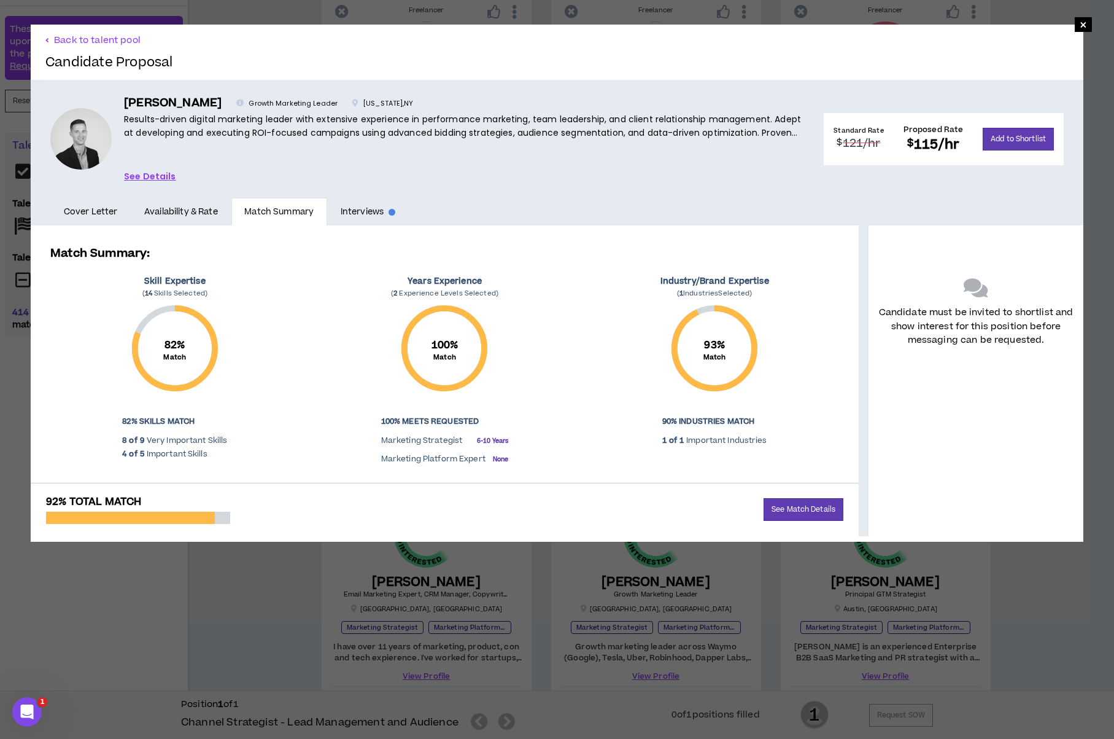
click at [352, 208] on link "Interviews" at bounding box center [368, 212] width 82 height 28
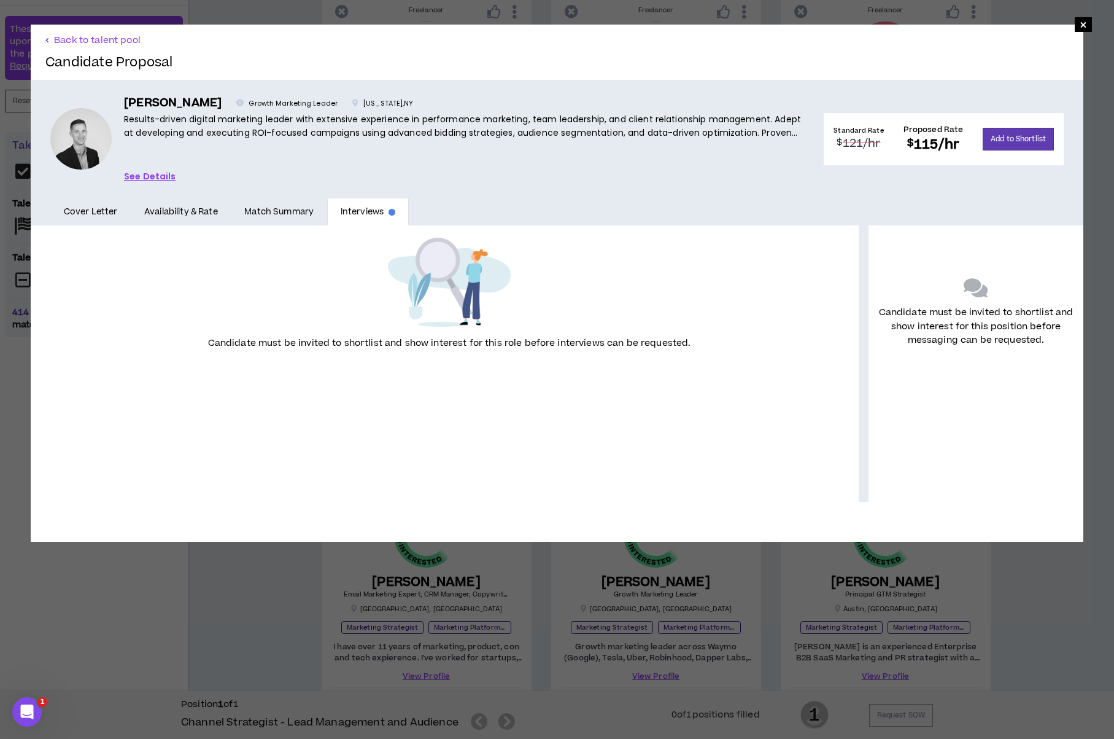
click at [281, 210] on link "Match Summary" at bounding box center [279, 212] width 96 height 28
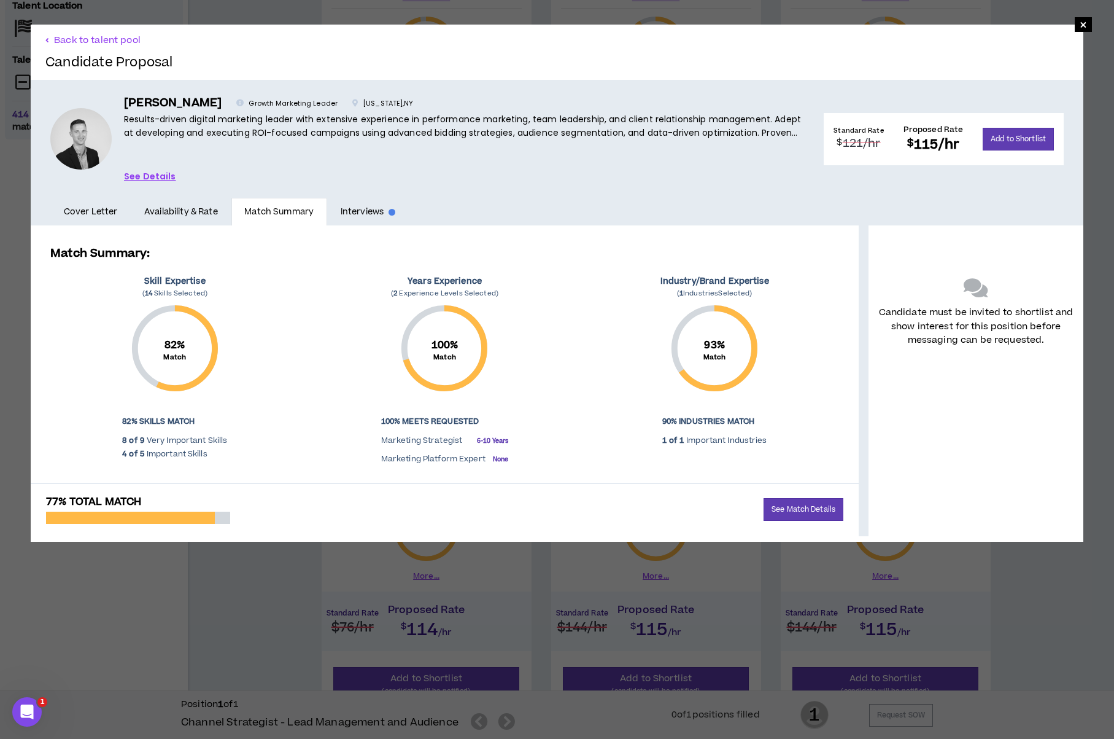
scroll to position [491, 0]
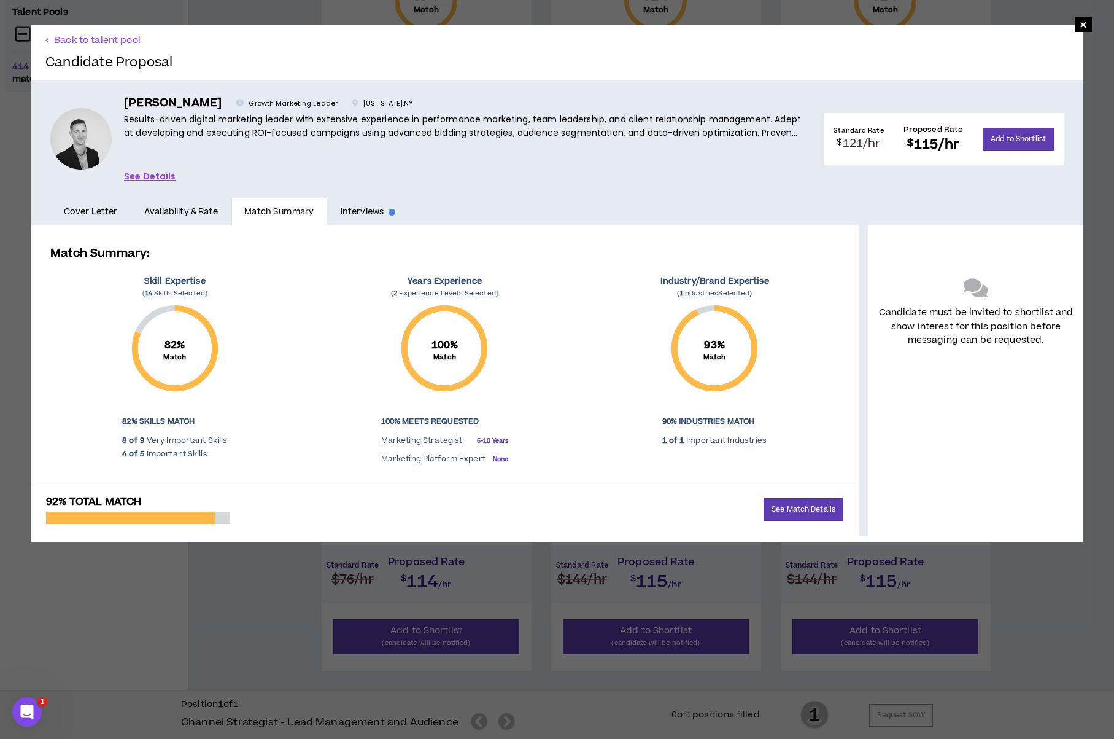
click at [187, 193] on div "Andy A. Growth Marketing Leader New York , NY Results-driven digital marketing …" at bounding box center [557, 139] width 1053 height 118
click at [187, 208] on link "Availability & Rate" at bounding box center [181, 212] width 100 height 28
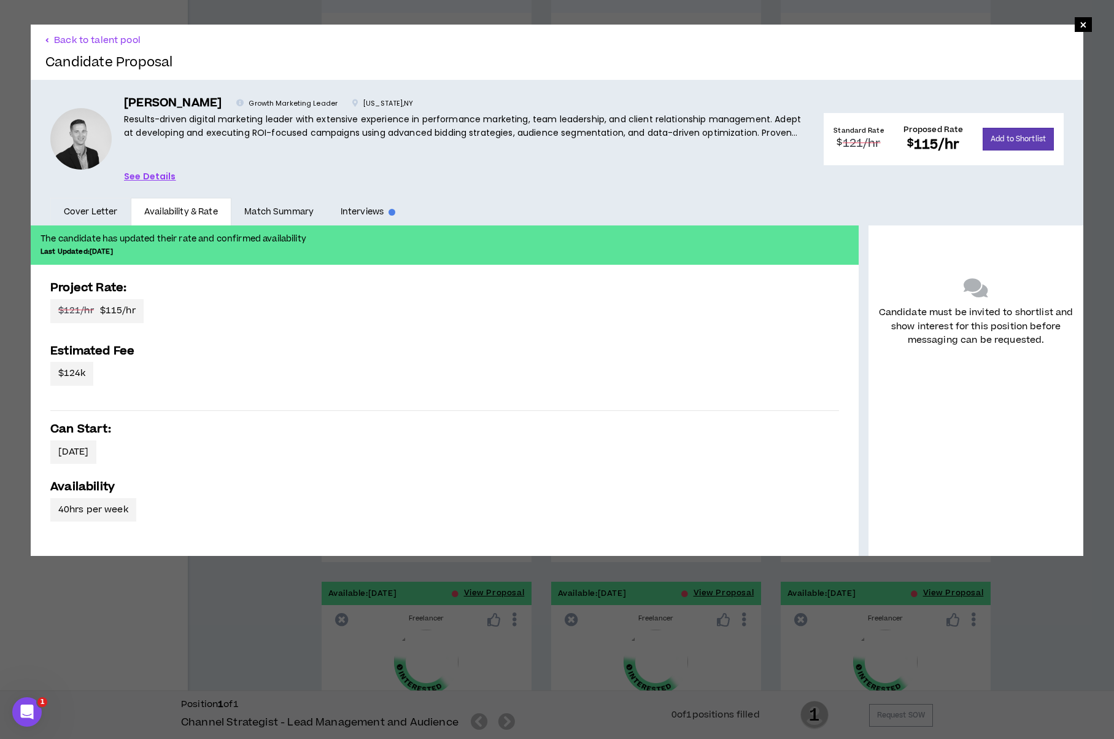
scroll to position [614, 0]
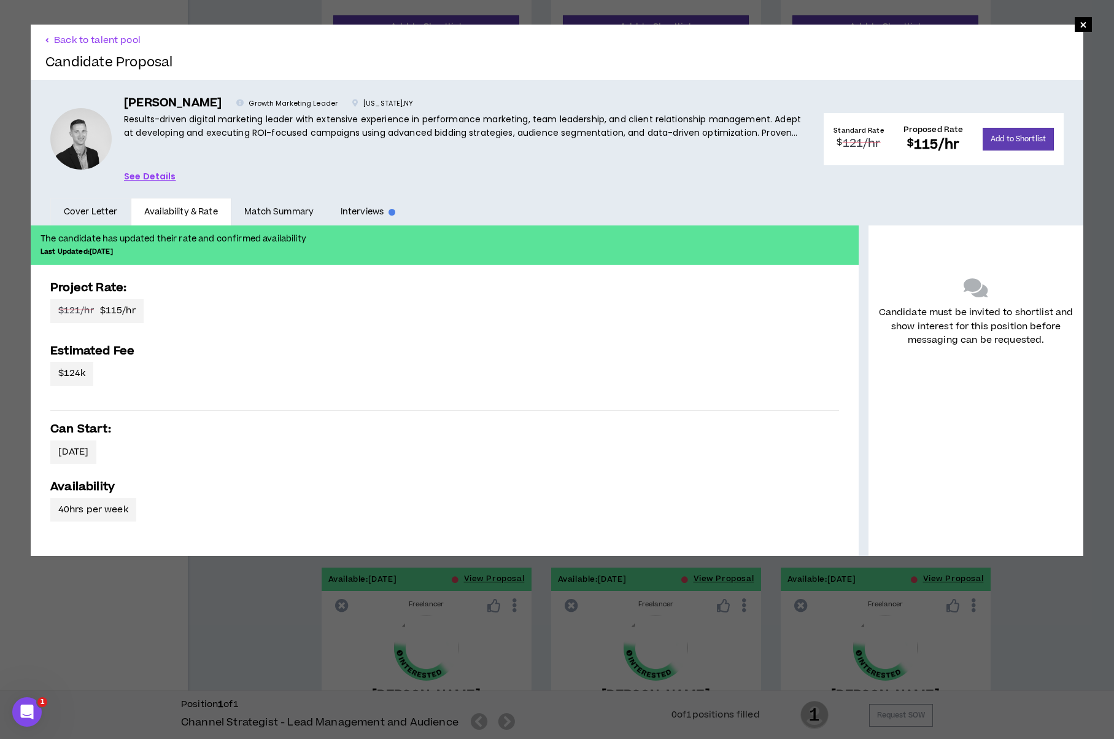
click at [90, 204] on link "Cover Letter" at bounding box center [90, 212] width 80 height 28
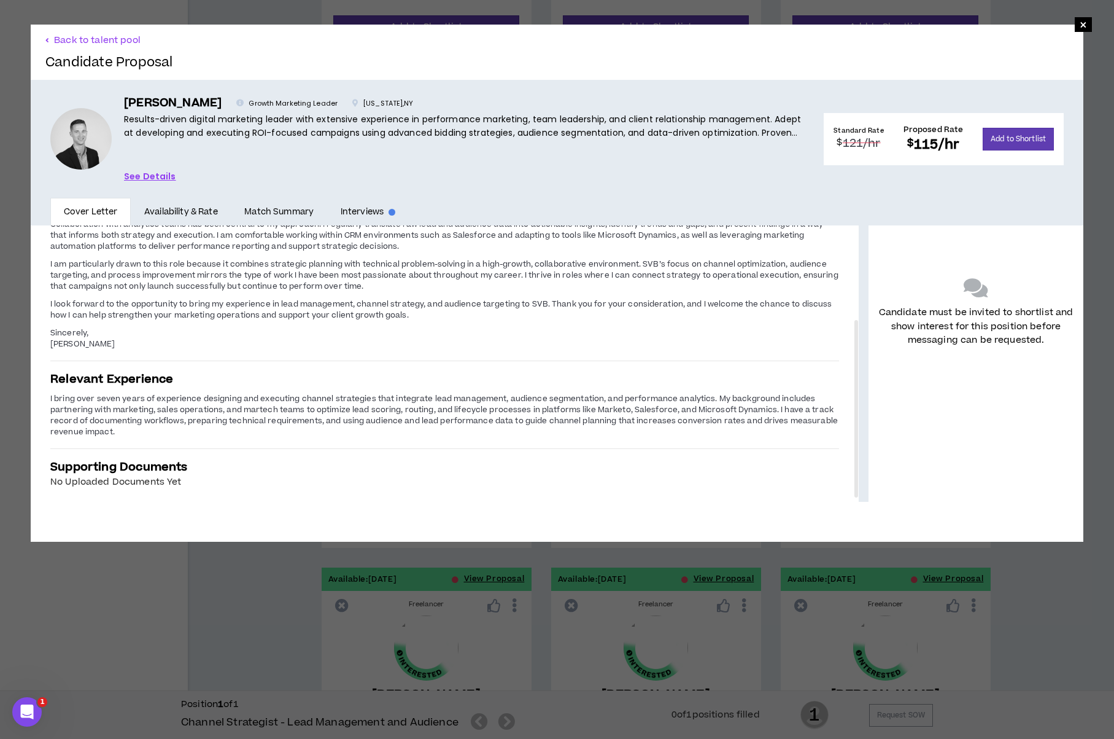
click at [151, 176] on link "See Details" at bounding box center [150, 176] width 52 height 14
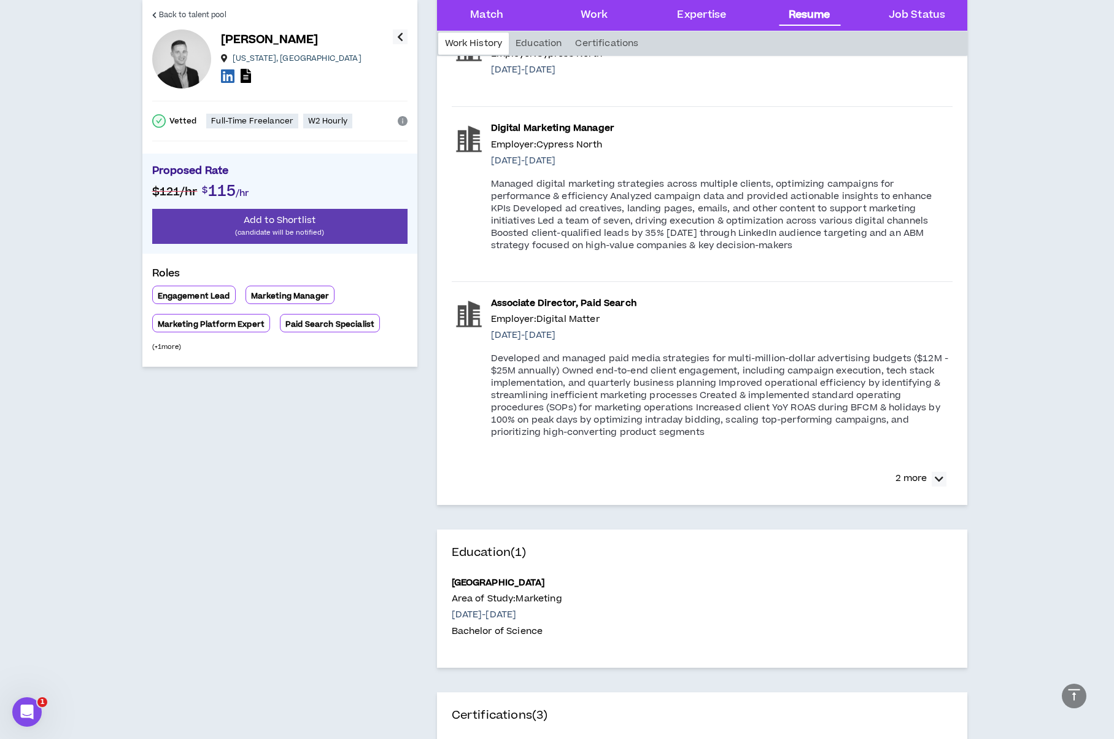
scroll to position [1965, 0]
click at [923, 470] on p "2 more" at bounding box center [911, 477] width 31 height 14
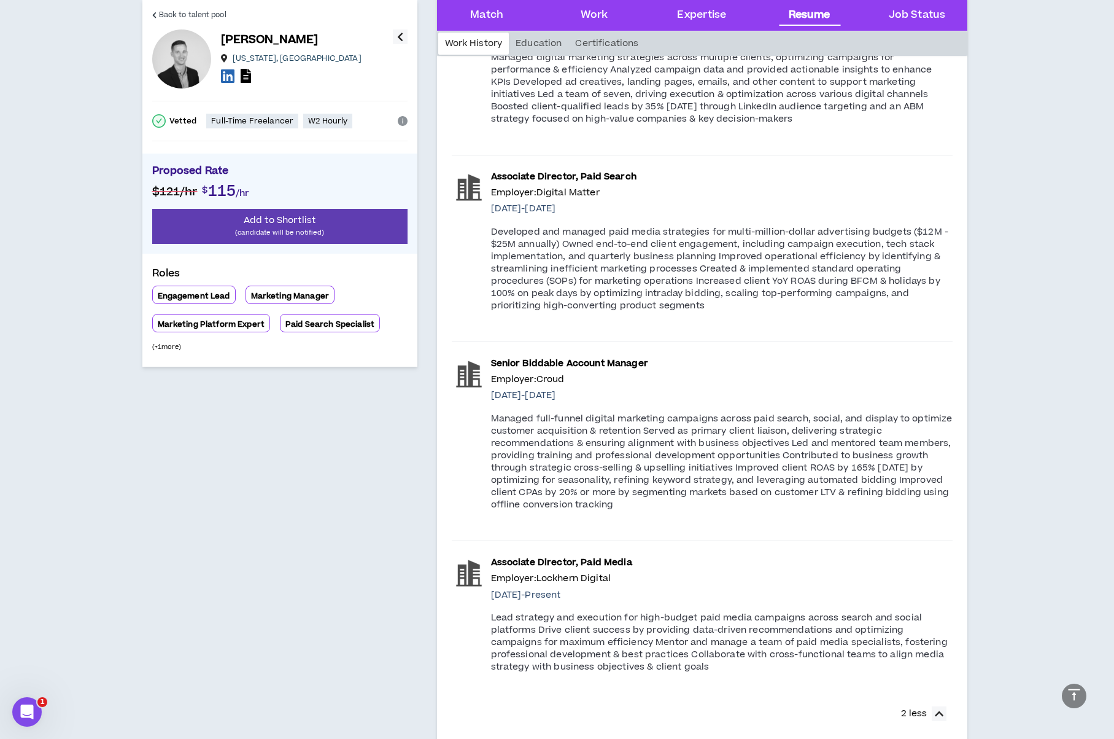
scroll to position [2087, 0]
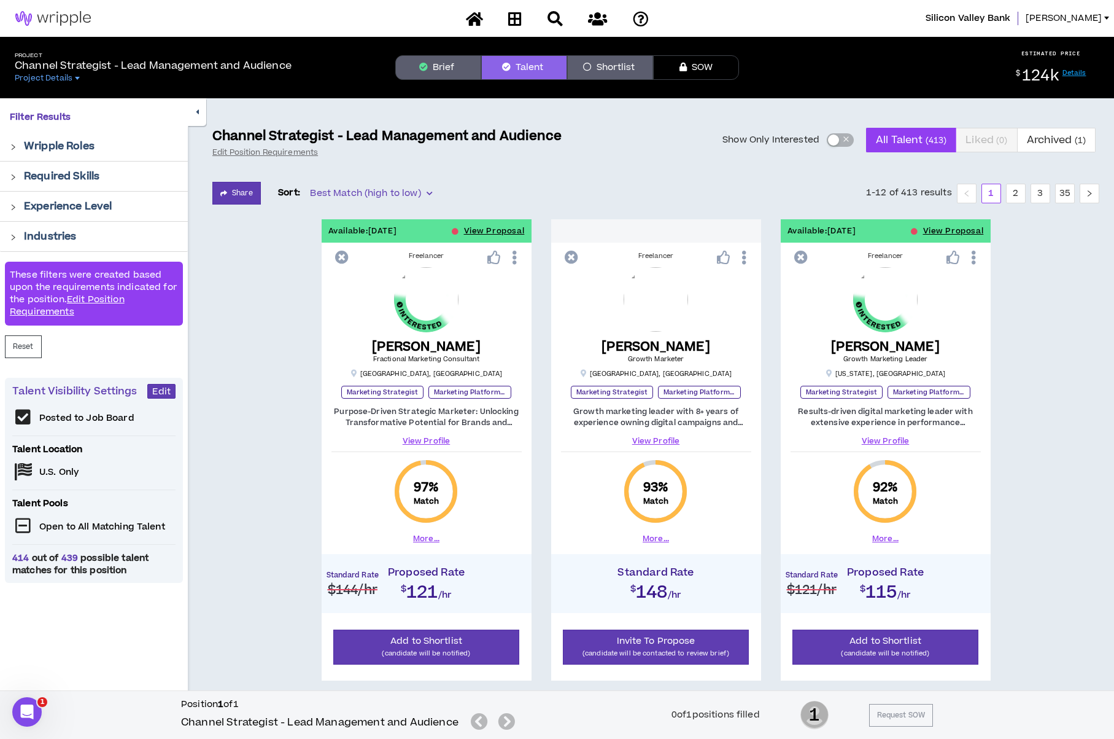
click at [518, 259] on icon at bounding box center [514, 257] width 13 height 21
click at [344, 258] on icon at bounding box center [342, 257] width 14 height 14
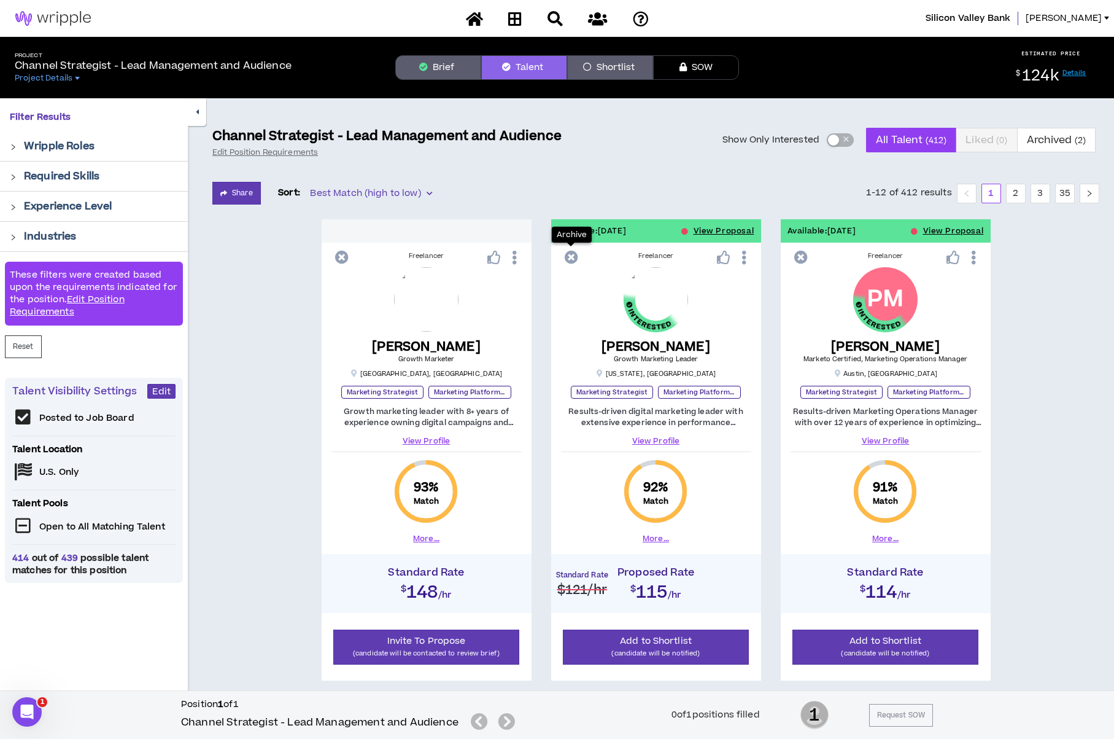
click at [575, 252] on icon at bounding box center [572, 257] width 14 height 14
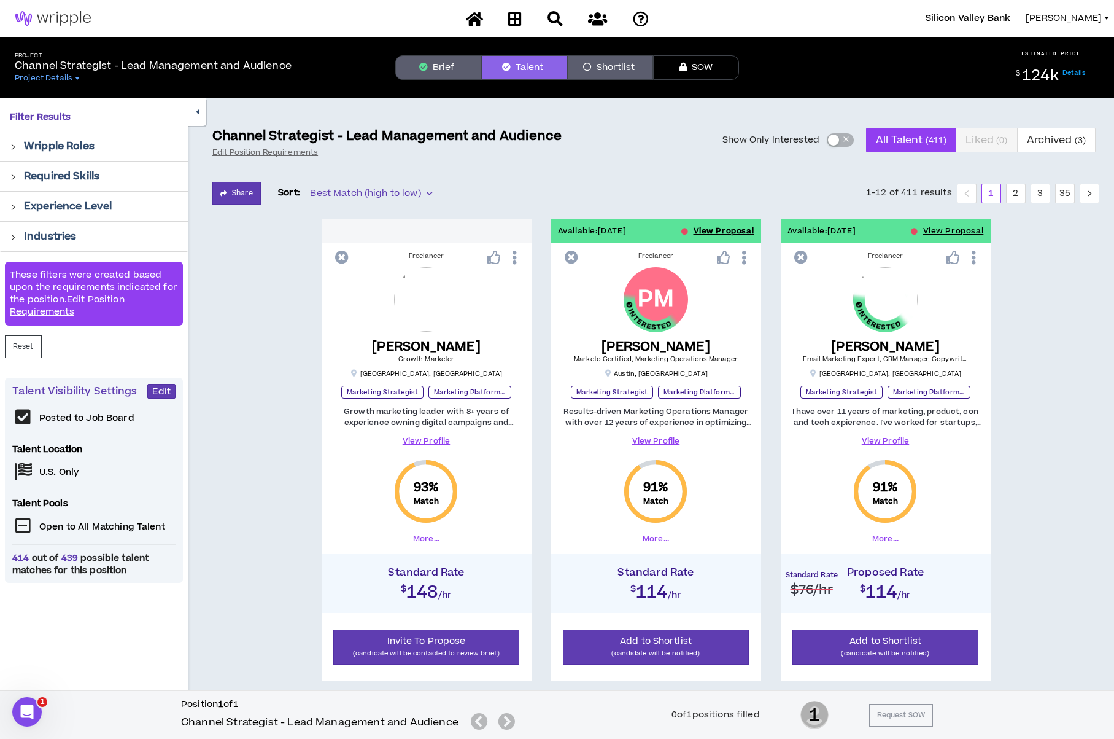
click at [712, 228] on button "View Proposal" at bounding box center [724, 230] width 61 height 23
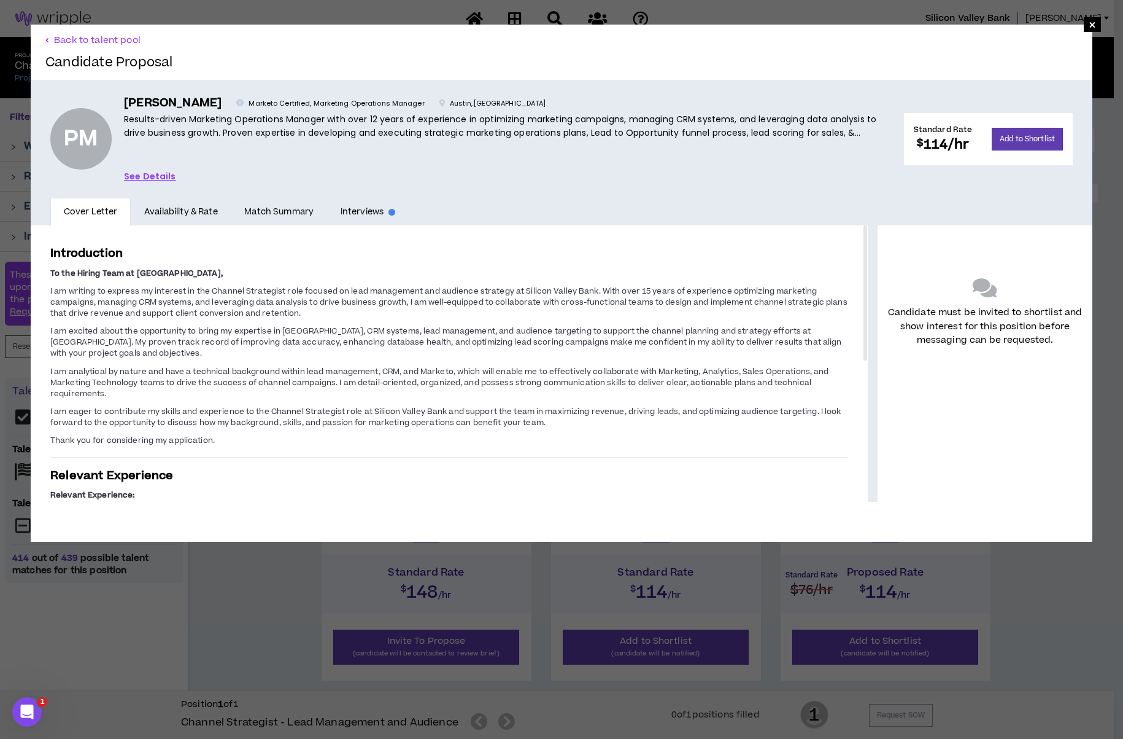
click at [192, 214] on link "Availability & Rate" at bounding box center [181, 212] width 100 height 28
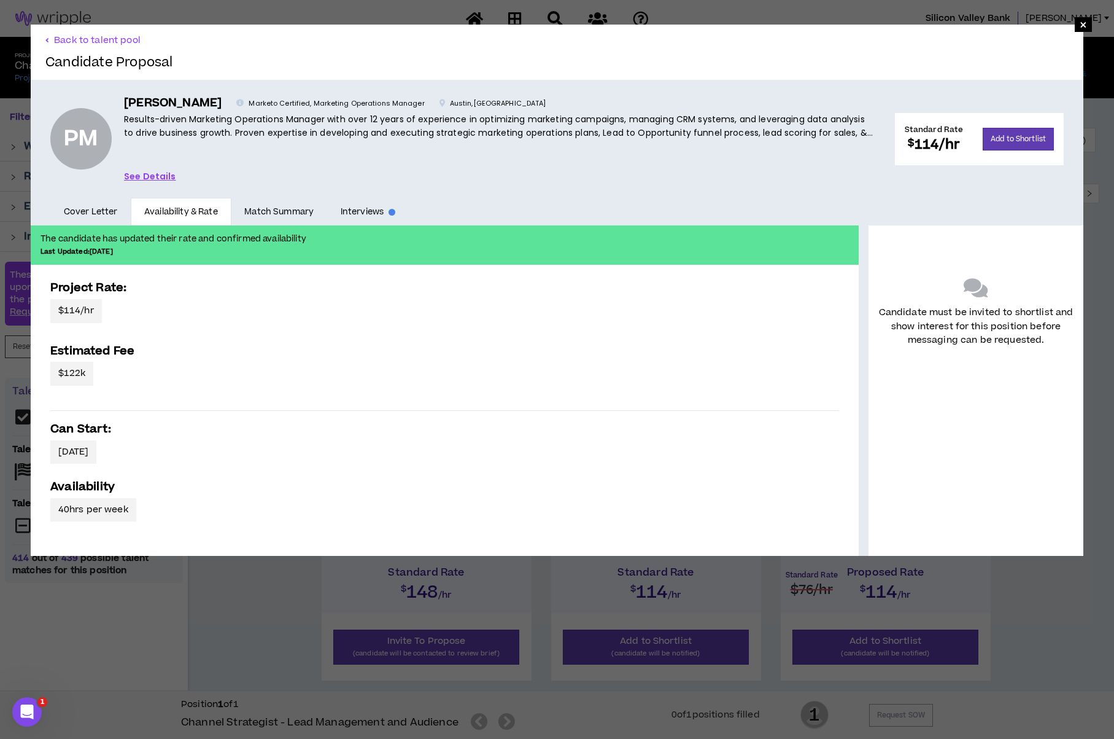
click at [158, 173] on link "See Details" at bounding box center [150, 176] width 52 height 14
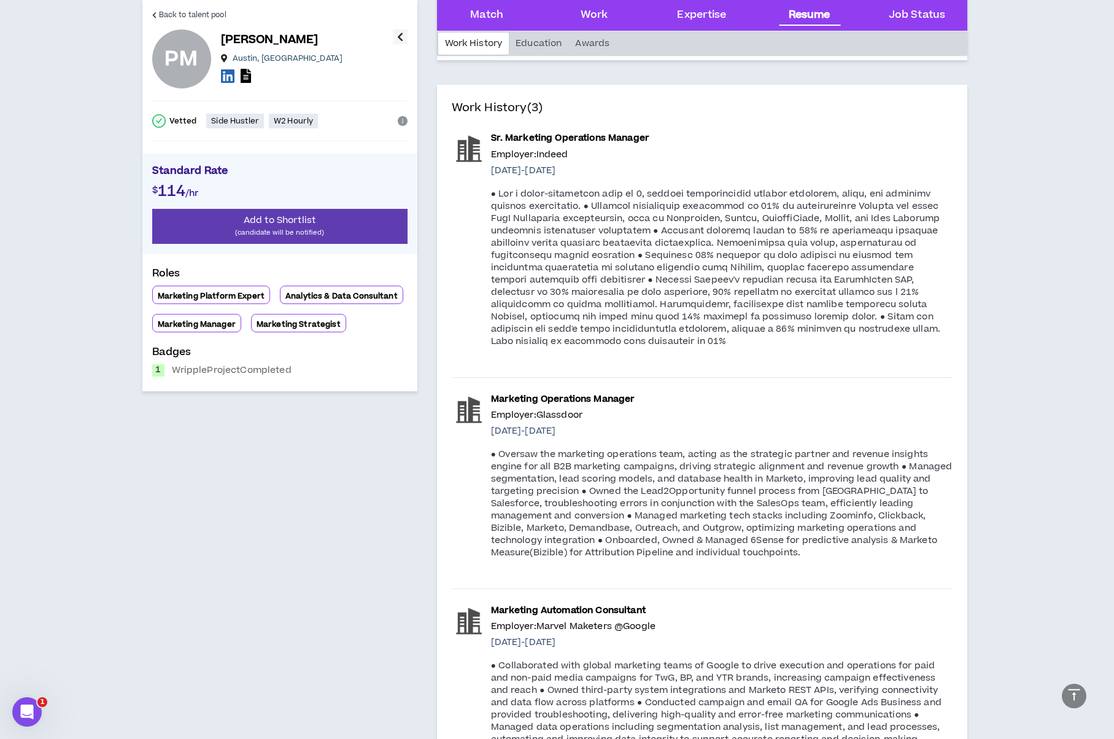
scroll to position [1105, 0]
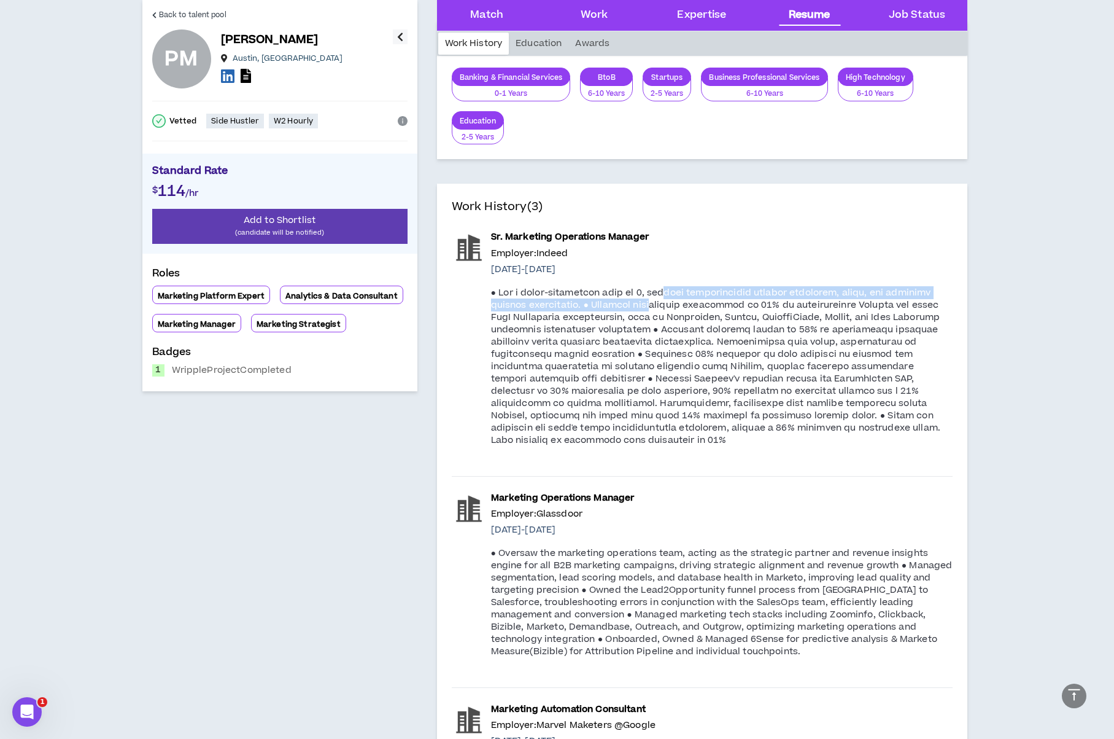
drag, startPoint x: 662, startPoint y: 293, endPoint x: 666, endPoint y: 304, distance: 11.1
click at [666, 304] on p at bounding box center [722, 367] width 462 height 160
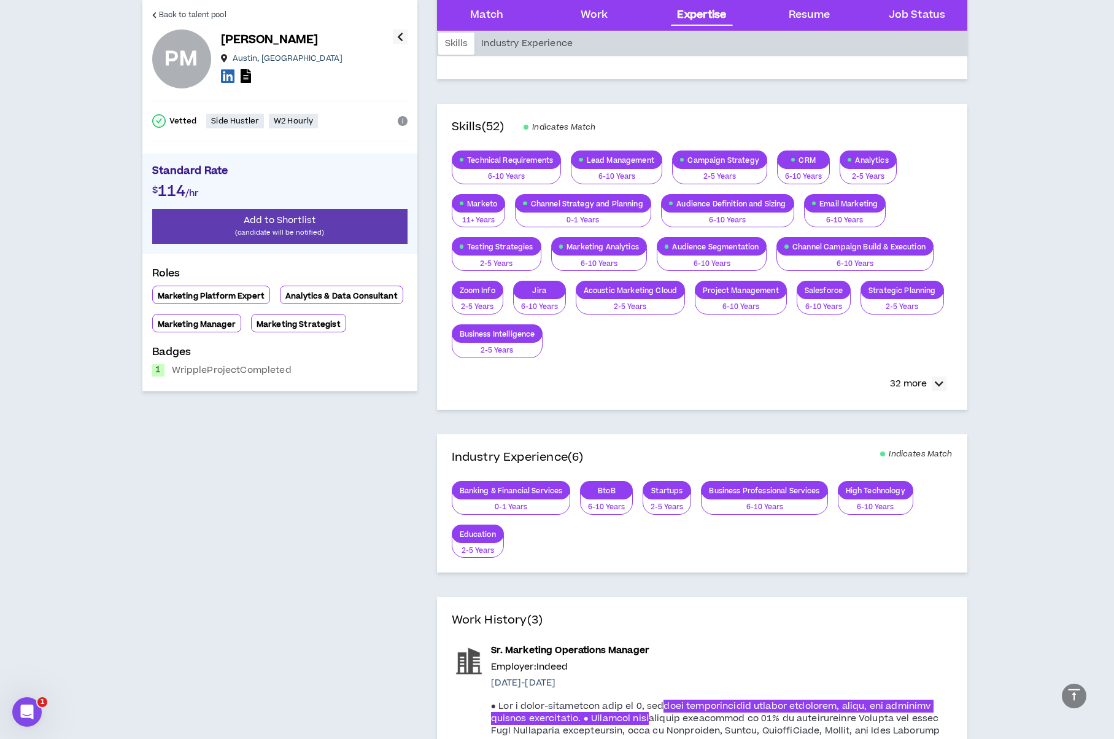
scroll to position [675, 0]
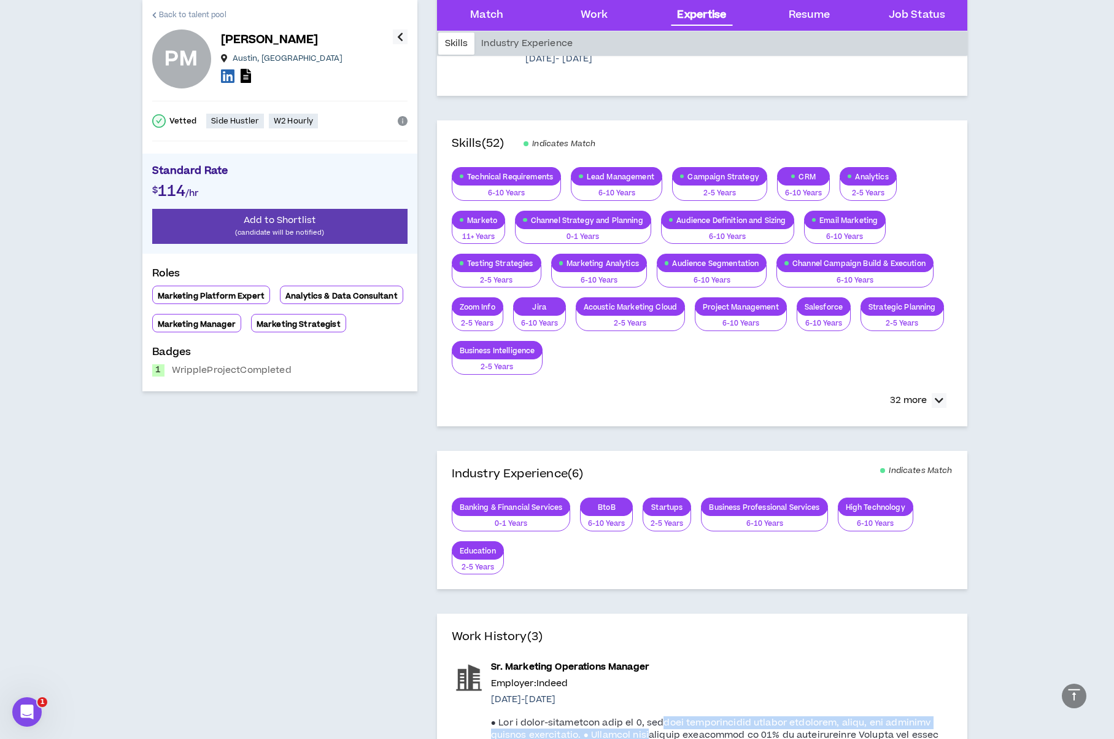
click at [200, 14] on span "Back to talent pool" at bounding box center [193, 15] width 68 height 12
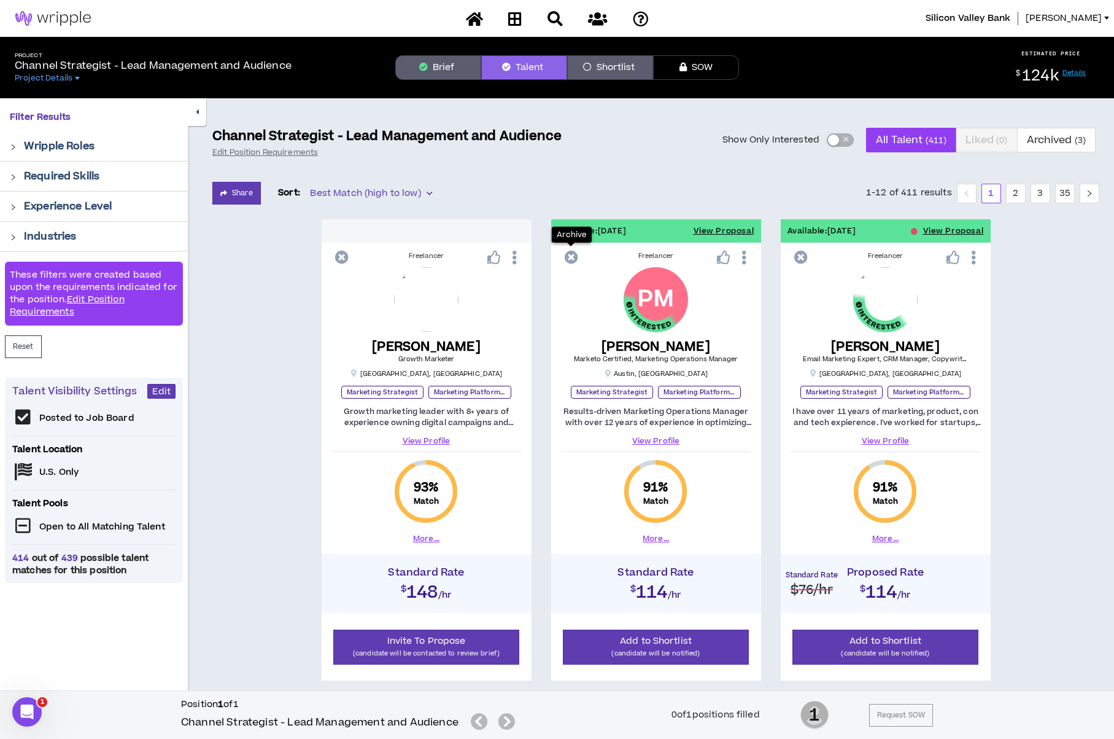
click at [571, 258] on icon at bounding box center [572, 257] width 14 height 14
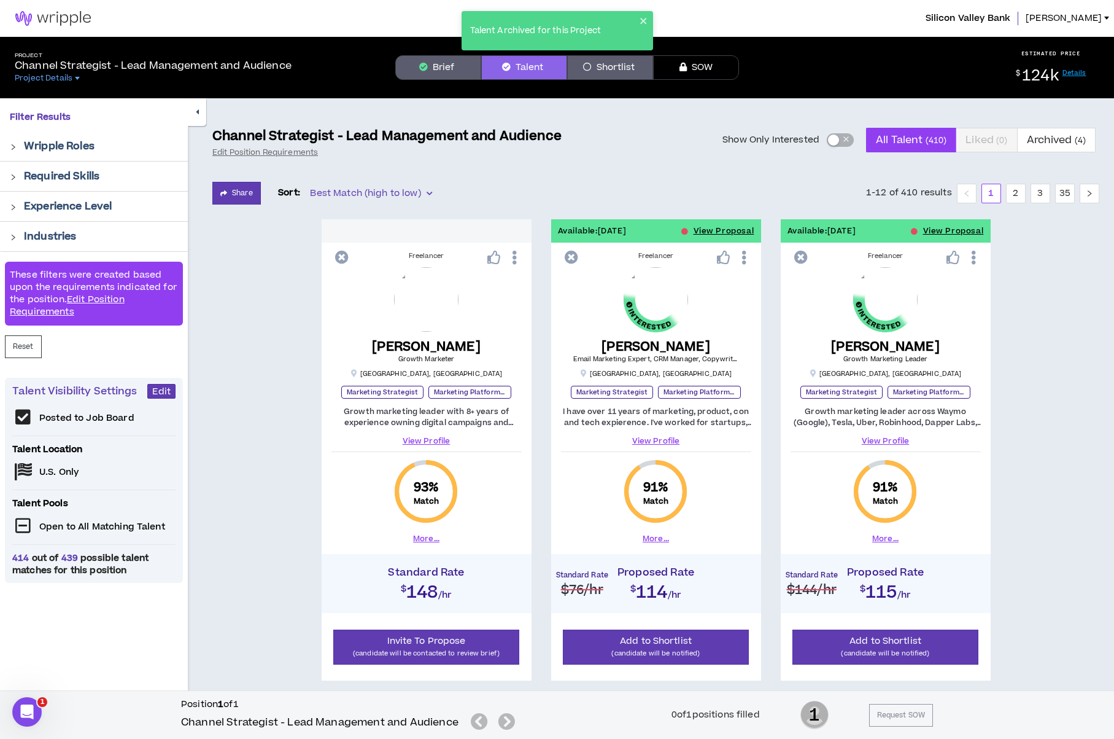
drag, startPoint x: 736, startPoint y: 226, endPoint x: 685, endPoint y: 189, distance: 62.9
click at [685, 189] on div "Share Sort: Best Match (high to low) 1-12 of 410 results 1 2 3 35" at bounding box center [655, 193] width 887 height 23
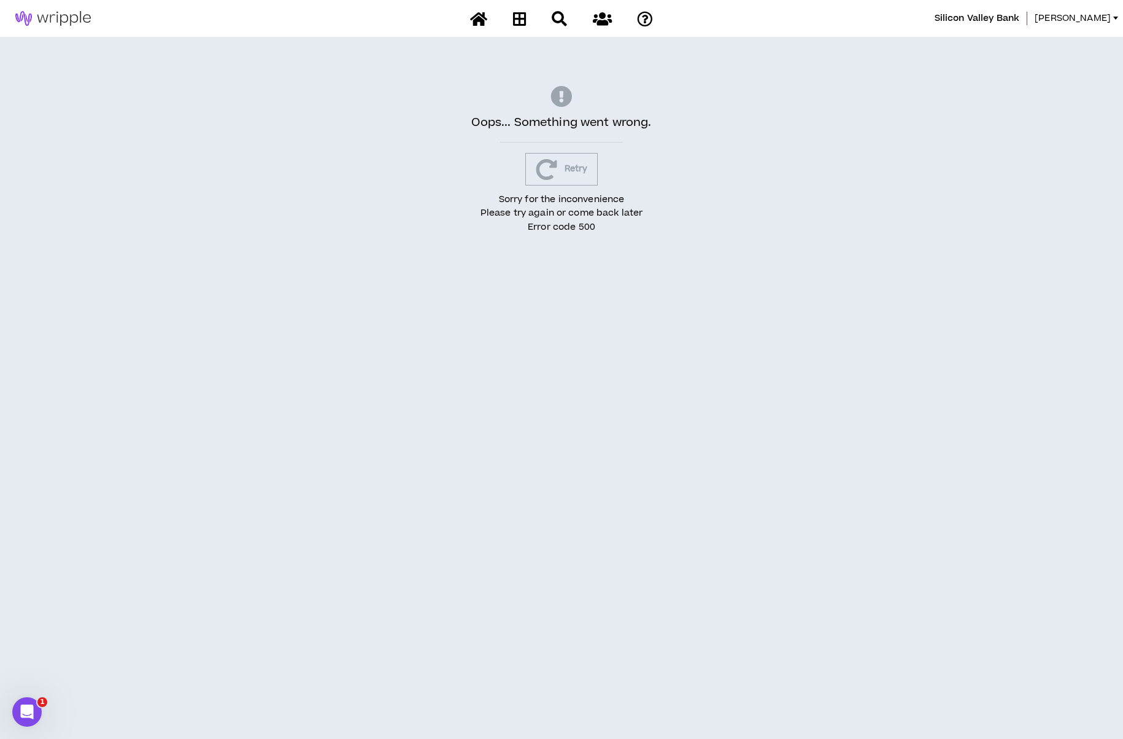
click at [573, 166] on button "Retry" at bounding box center [562, 169] width 73 height 33
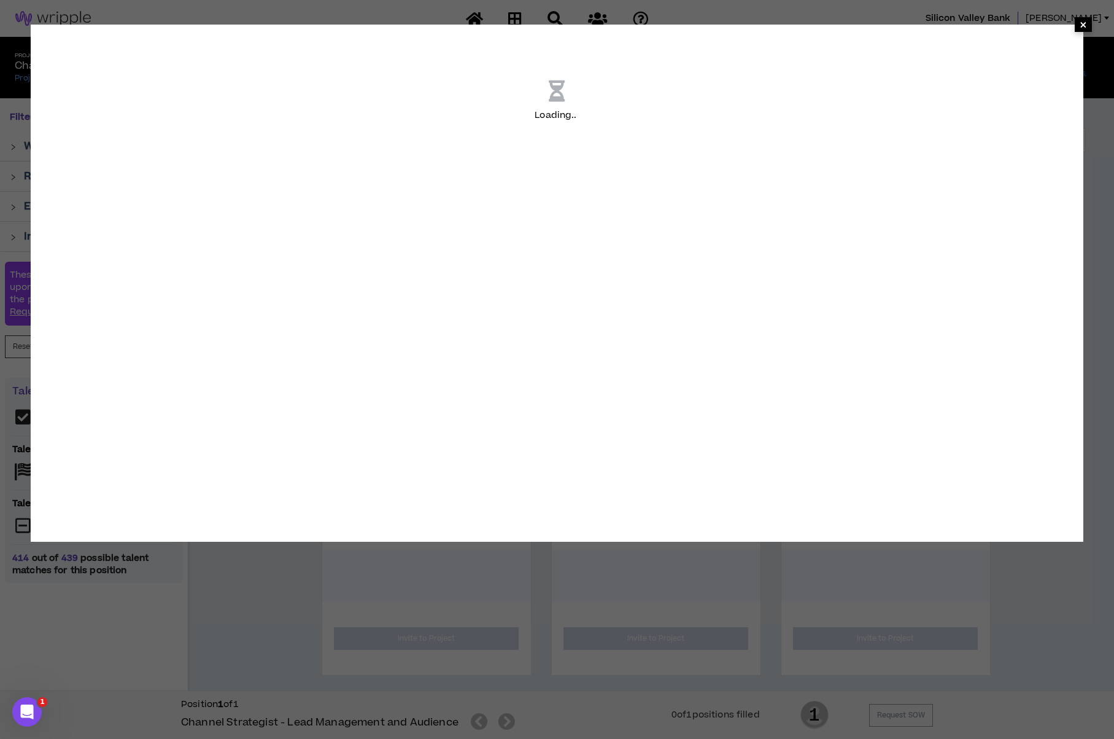
click at [1080, 26] on span "×" at bounding box center [1083, 24] width 7 height 15
